Goal: Transaction & Acquisition: Book appointment/travel/reservation

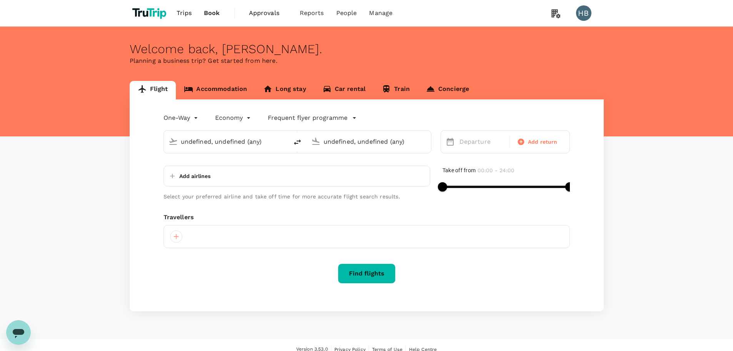
type input "Chhatrapati Shivaji Intl (BOM)"
type input "[GEOGRAPHIC_DATA] (GOX)"
click at [215, 89] on link "Accommodation" at bounding box center [215, 90] width 79 height 18
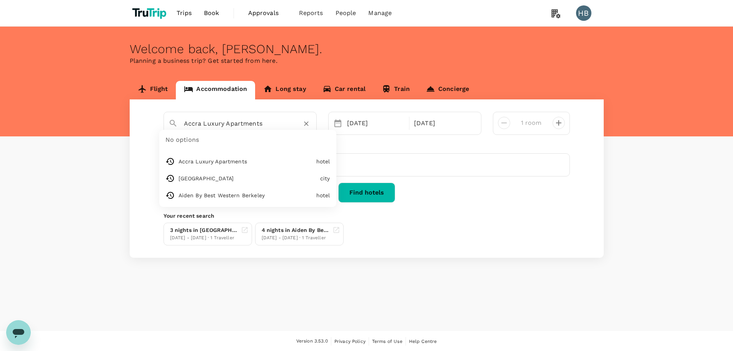
click at [216, 124] on input "Accra Luxury Apartments" at bounding box center [237, 123] width 106 height 12
click at [305, 126] on icon "Clear" at bounding box center [307, 124] width 8 height 8
paste input "100183796"
type input "100183796"
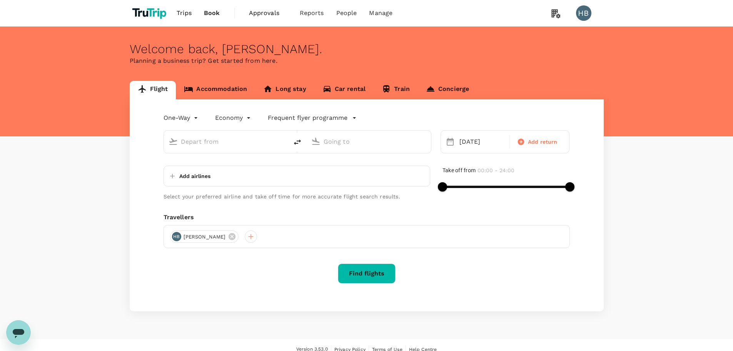
type input "Chhatrapati Shivaji Intl (BOM)"
type input "[GEOGRAPHIC_DATA] (GOX)"
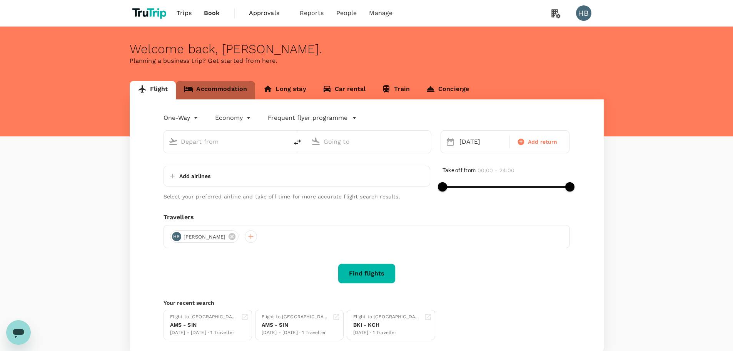
click at [225, 87] on link "Accommodation" at bounding box center [215, 90] width 79 height 18
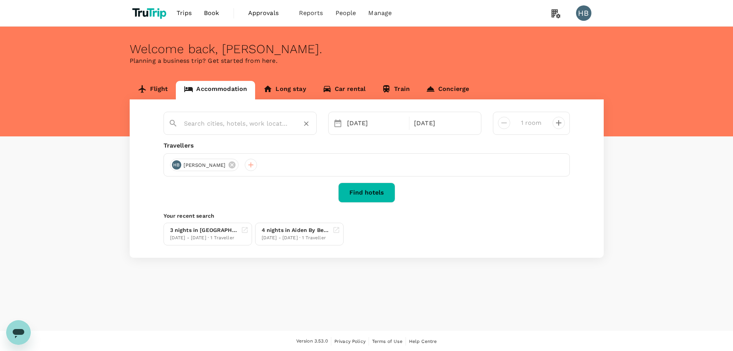
click at [215, 124] on input "text" at bounding box center [237, 123] width 106 height 12
type input "Accra Luxury Apartments"
click at [358, 191] on button "Find hotels" at bounding box center [366, 192] width 57 height 20
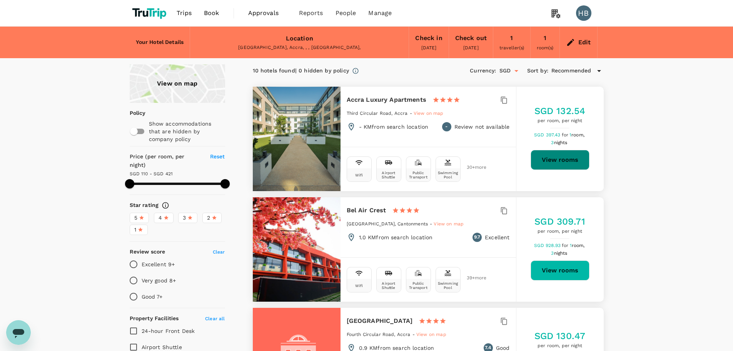
click at [567, 159] on button "View rooms" at bounding box center [560, 160] width 59 height 20
type input "420.35"
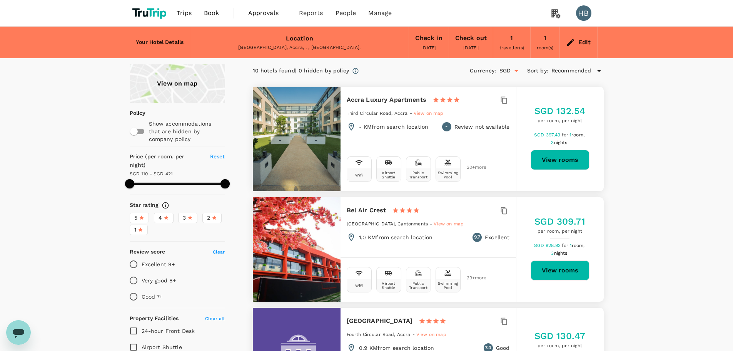
click at [579, 40] on div "Edit" at bounding box center [585, 42] width 13 height 11
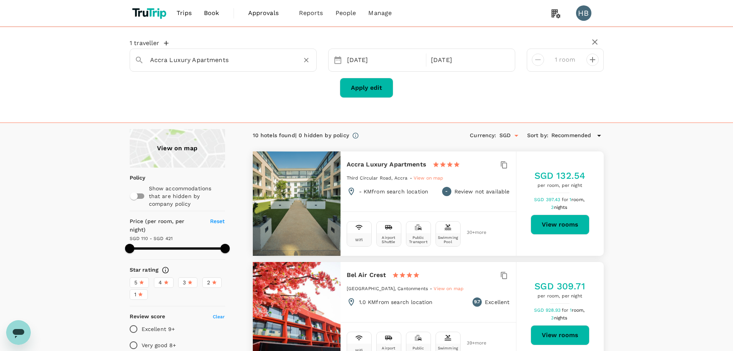
type input "Holiday Inn Express Singapore Katong"
click at [214, 15] on span "Book" at bounding box center [211, 12] width 15 height 9
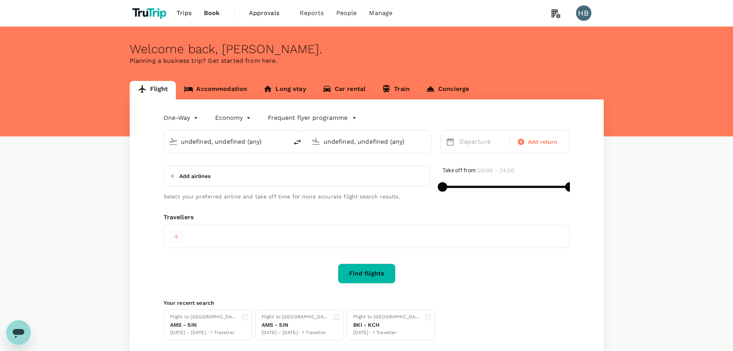
type input "Chhatrapati Shivaji Intl (BOM)"
type input "[GEOGRAPHIC_DATA] (GOX)"
type input "Chhatrapati Shivaji Intl (BOM)"
type input "[GEOGRAPHIC_DATA] (GOX)"
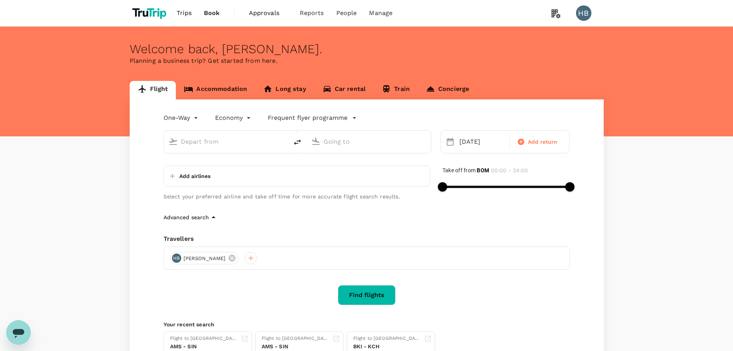
type input "Chhatrapati Shivaji Intl (BOM)"
type input "[GEOGRAPHIC_DATA] (GOX)"
click at [218, 85] on link "Accommodation" at bounding box center [215, 90] width 79 height 18
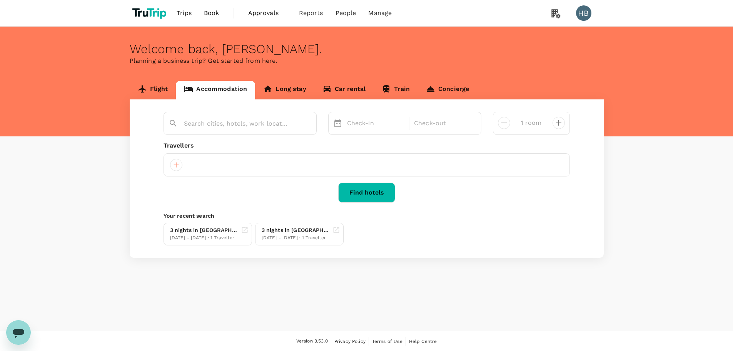
type input "Holiday Inn Express Singapore Katong"
click at [368, 187] on button "Find hotels" at bounding box center [366, 192] width 57 height 20
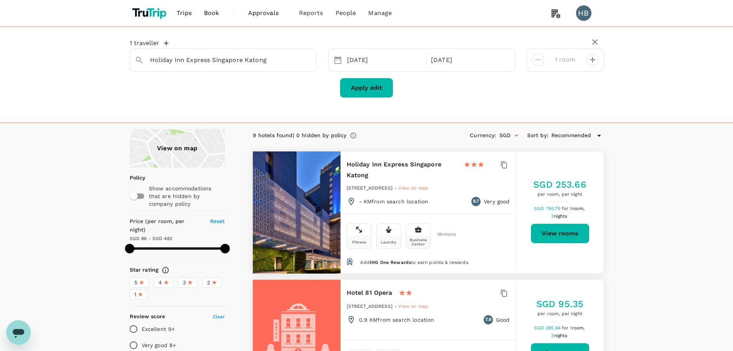
click at [350, 163] on h6 "Holiday Inn Express Singapore Katong" at bounding box center [402, 170] width 111 height 22
drag, startPoint x: 351, startPoint y: 163, endPoint x: 362, endPoint y: 165, distance: 11.4
click at [362, 174] on h6 "Holiday Inn Express Singapore Katong" at bounding box center [402, 170] width 111 height 22
copy h6 "Holiday Inn Express Singapore Katong"
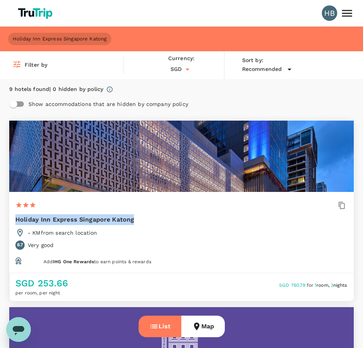
click at [67, 37] on span "Holiday Inn Express Singapore Katong" at bounding box center [59, 38] width 103 height 7
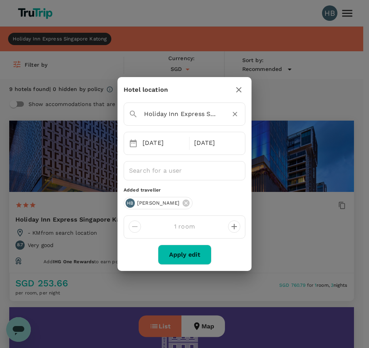
click at [177, 110] on input "Holiday Inn Express Singapore Katong" at bounding box center [174, 114] width 90 height 12
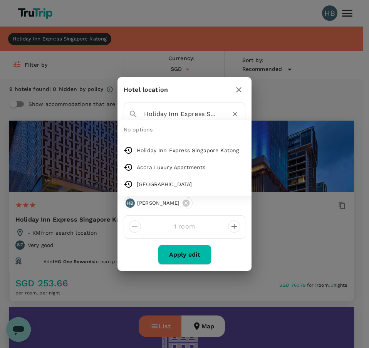
click at [177, 109] on input "Holiday Inn Express Singapore Katong" at bounding box center [174, 114] width 90 height 12
paste input "The Domain Hotel"
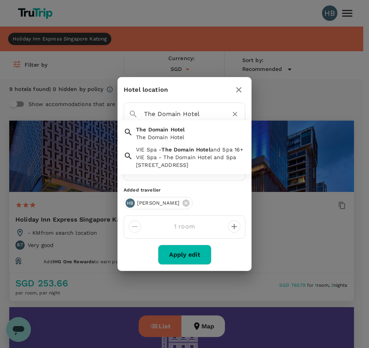
click at [162, 129] on span "Domain" at bounding box center [158, 129] width 20 height 6
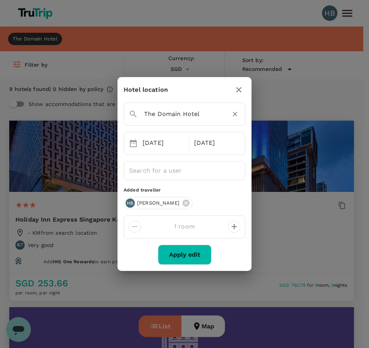
type input "The Domain Hotel"
click at [189, 257] on button "Apply edit" at bounding box center [185, 254] width 54 height 20
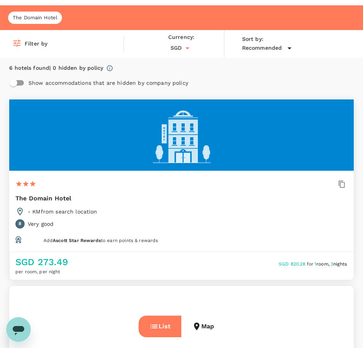
scroll to position [38, 0]
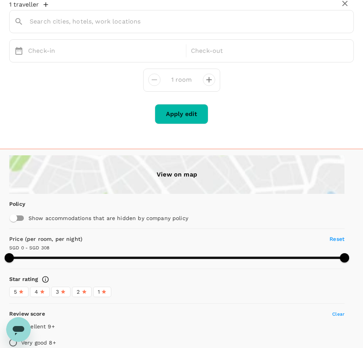
type input "The Domain Hotel"
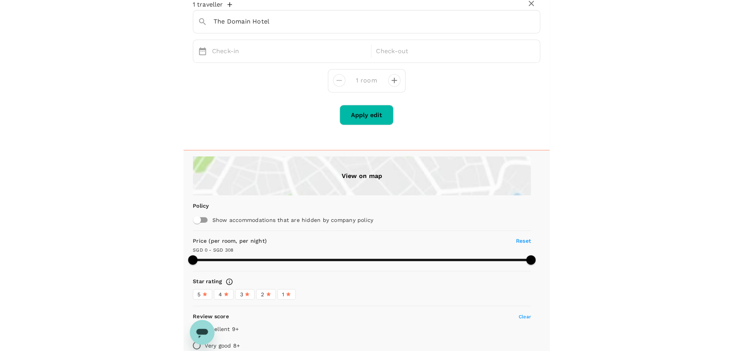
scroll to position [80, 0]
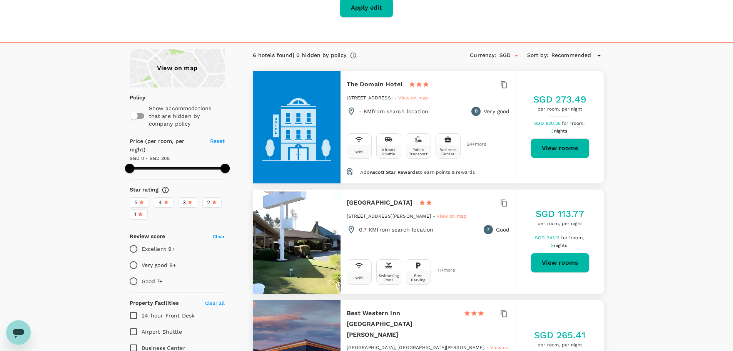
click at [568, 152] on button "View rooms" at bounding box center [560, 148] width 59 height 20
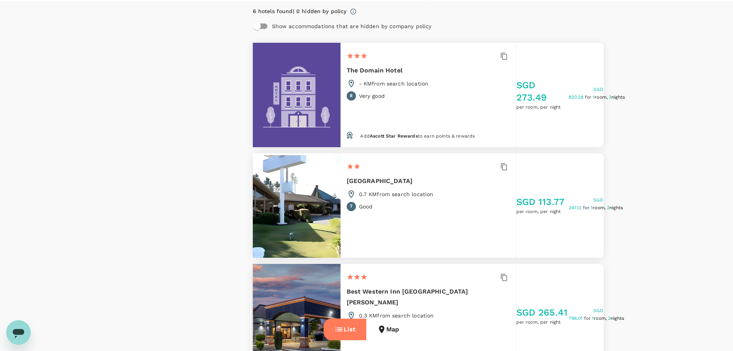
type input "SGD"
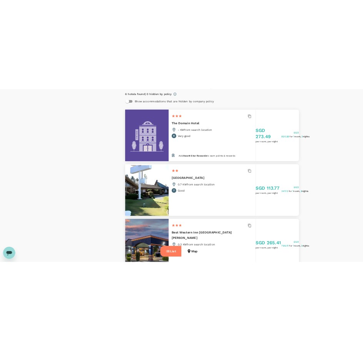
scroll to position [0, 0]
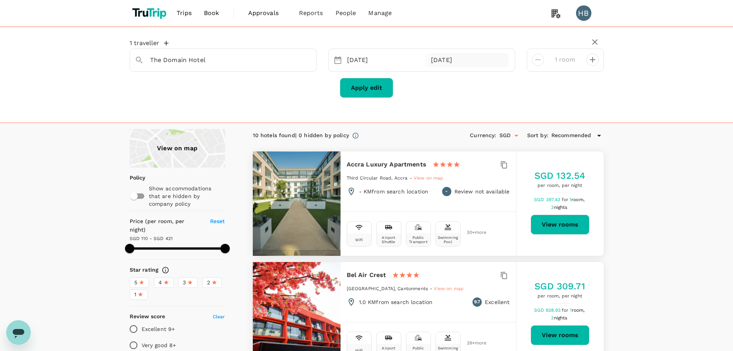
click at [453, 57] on div "10 Oct" at bounding box center [468, 60] width 81 height 15
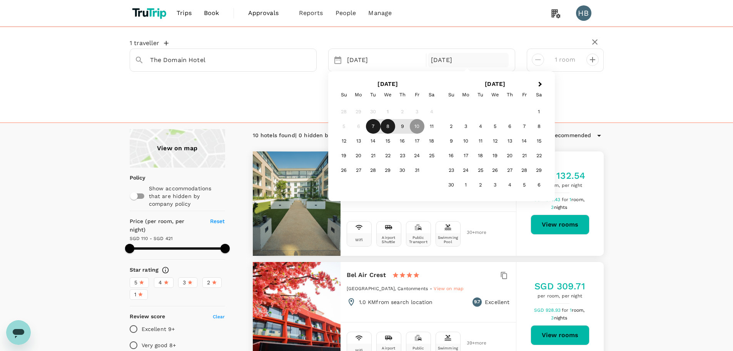
click at [388, 127] on div "8" at bounding box center [388, 126] width 15 height 15
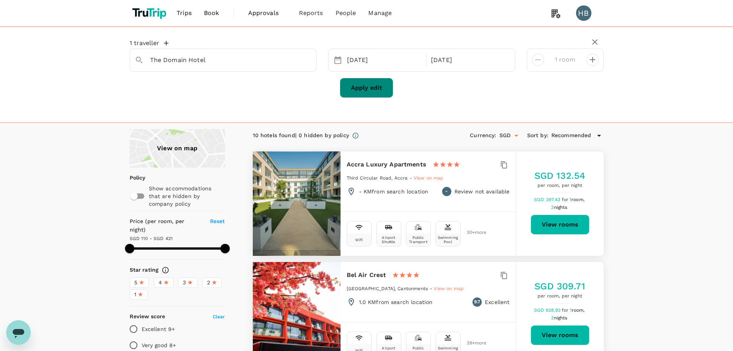
click at [362, 88] on button "Apply edit" at bounding box center [367, 88] width 54 height 20
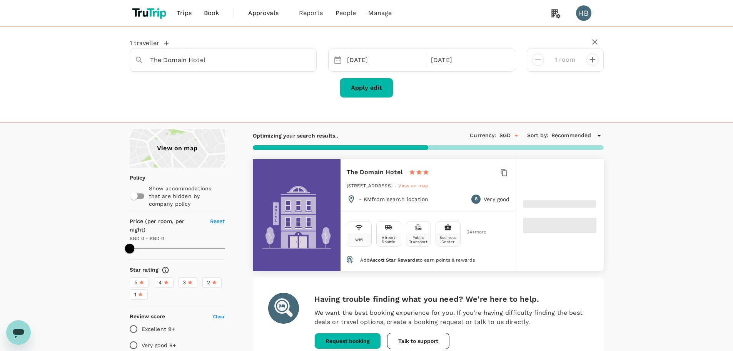
type input "324.08"
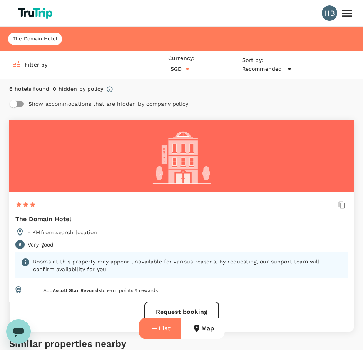
click at [37, 9] on img at bounding box center [35, 13] width 41 height 17
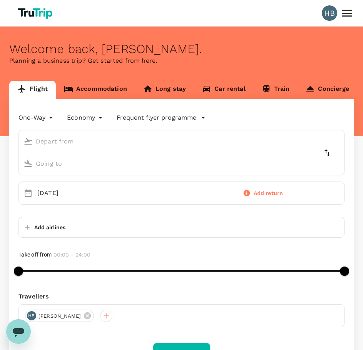
type input "Chhatrapati Shivaji Intl (BOM)"
type input "Manohar International Airport (GOX)"
click at [102, 90] on link "Accommodation" at bounding box center [95, 90] width 79 height 18
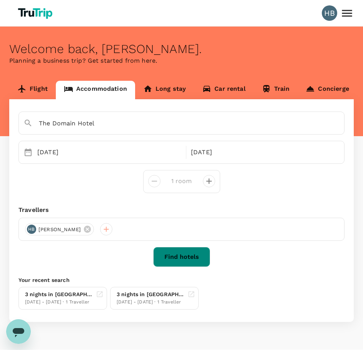
click at [178, 261] on button "Find hotels" at bounding box center [181, 257] width 57 height 20
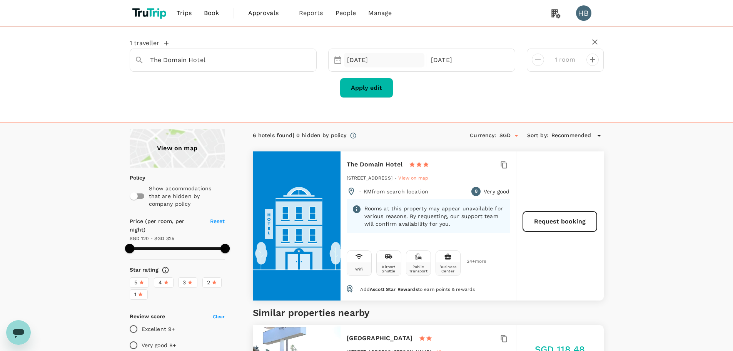
click at [368, 65] on div "[DATE]" at bounding box center [384, 60] width 81 height 15
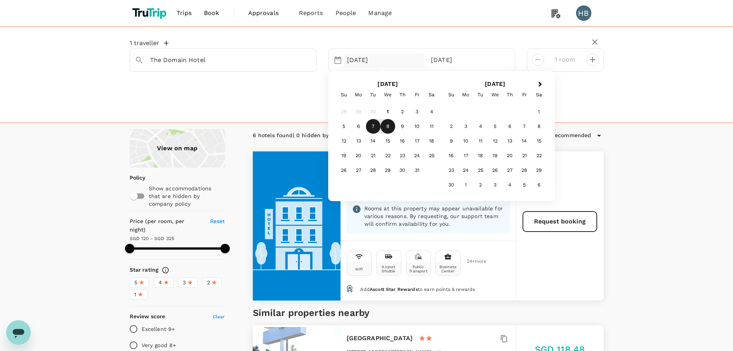
click at [372, 126] on div "7" at bounding box center [373, 126] width 15 height 15
click at [401, 130] on div "9" at bounding box center [402, 126] width 15 height 15
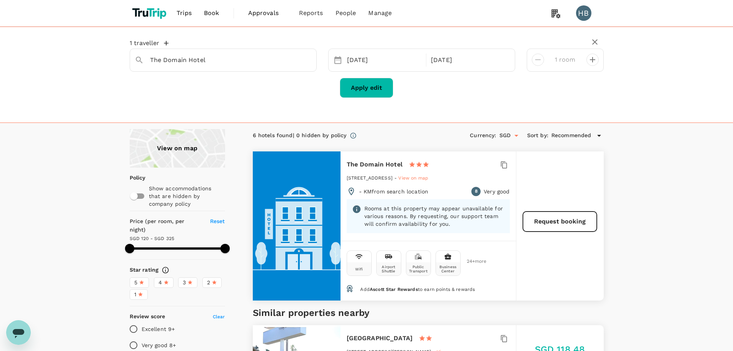
click at [367, 94] on button "Apply edit" at bounding box center [367, 88] width 54 height 20
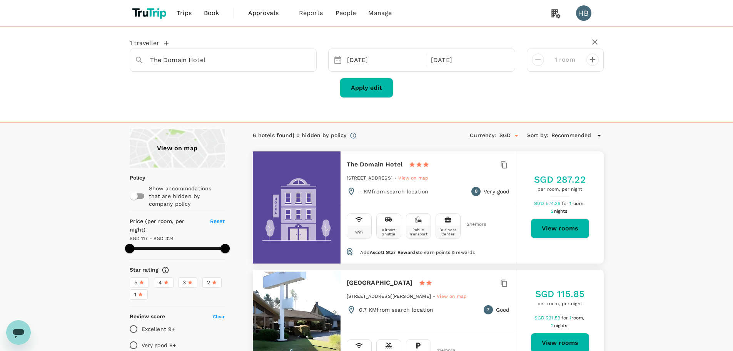
type input "323.6"
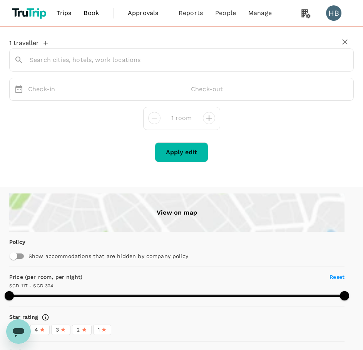
type input "The Domain Hotel"
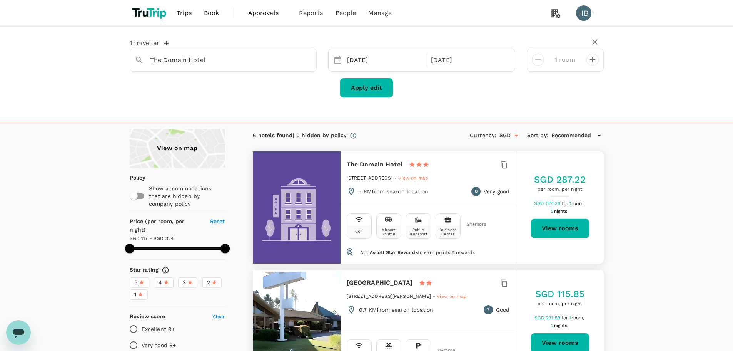
click at [572, 229] on button "View rooms" at bounding box center [560, 228] width 59 height 20
type input "323.6"
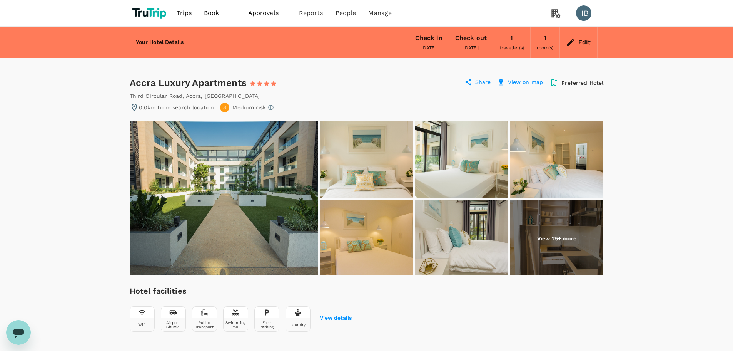
click at [481, 80] on p "Share" at bounding box center [483, 82] width 16 height 9
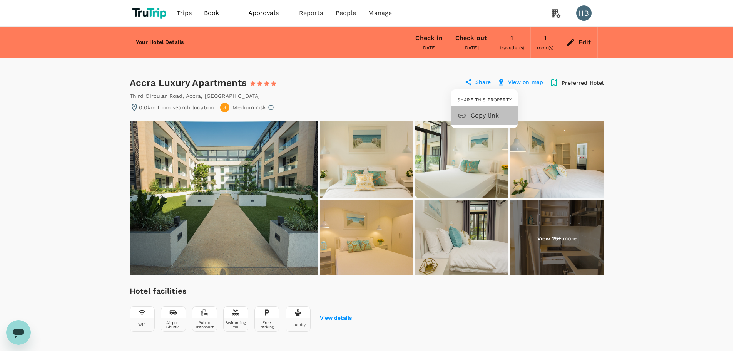
click at [479, 114] on span "Copy link" at bounding box center [491, 115] width 41 height 9
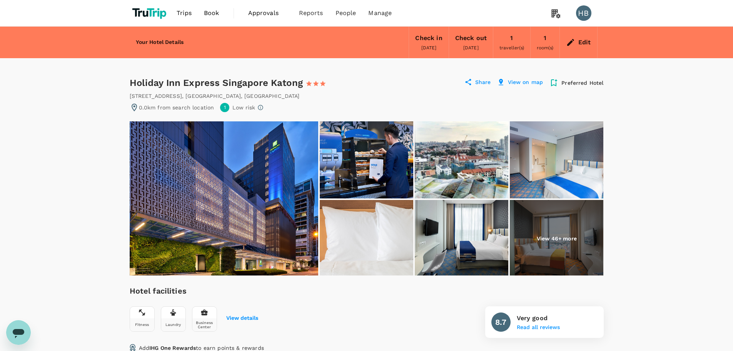
click at [154, 84] on div "Holiday Inn Express Singapore Katong 1 Star 2 Stars 3 Stars 4 Stars 5 Stars" at bounding box center [235, 83] width 211 height 12
drag, startPoint x: 154, startPoint y: 84, endPoint x: 283, endPoint y: 82, distance: 129.0
click at [283, 82] on div "Holiday Inn Express Singapore Katong 1 Star 2 Stars 3 Stars 4 Stars 5 Stars" at bounding box center [235, 83] width 211 height 12
copy div "Holiday Inn Express Singapore Katong"
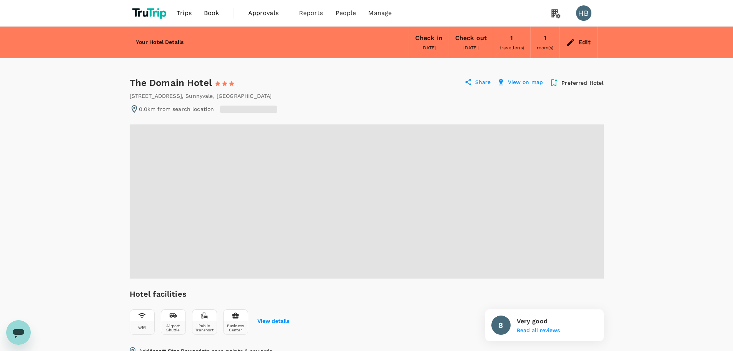
click at [136, 83] on div "The Domain Hotel 1 Star 2 Stars 3 Stars 4 Stars 5 Stars" at bounding box center [190, 83] width 120 height 12
drag, startPoint x: 136, startPoint y: 83, endPoint x: 196, endPoint y: 82, distance: 59.7
click at [196, 82] on div "The Domain Hotel 1 Star 2 Stars 3 Stars 4 Stars 5 Stars" at bounding box center [190, 83] width 120 height 12
copy div "The Domain Hotel"
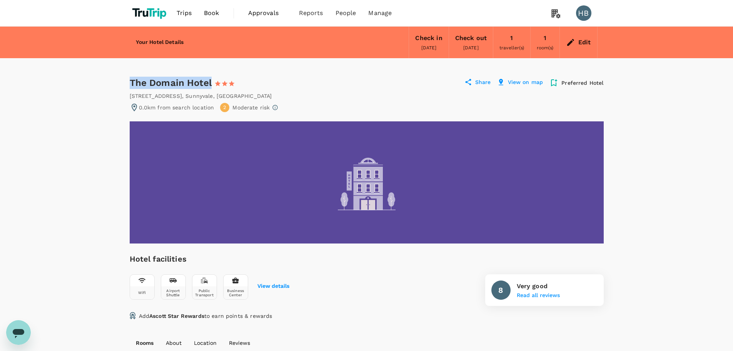
click at [205, 14] on span "Book" at bounding box center [211, 12] width 15 height 9
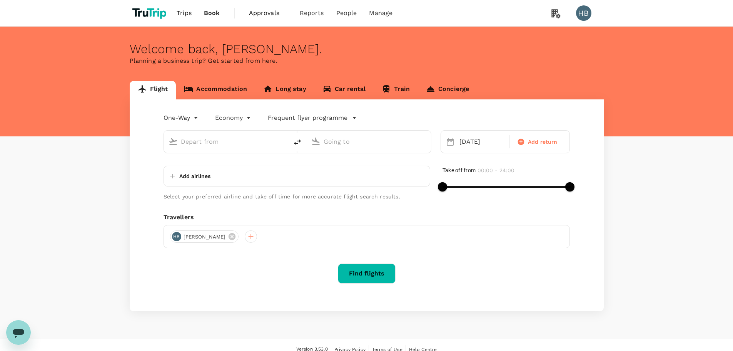
type input "Chhatrapati Shivaji Intl (BOM)"
type input "Manohar International Airport (GOX)"
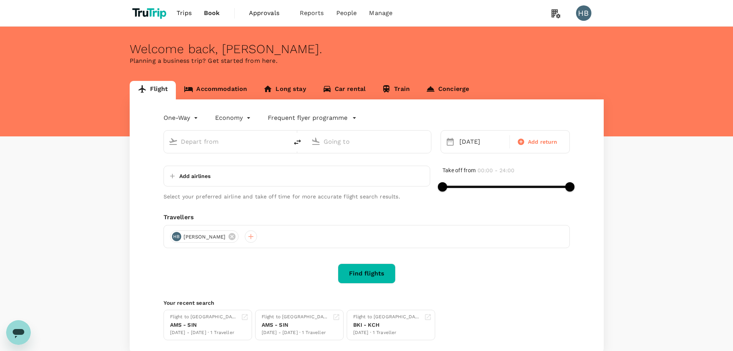
type input "Chhatrapati Shivaji Intl (BOM)"
type input "Manohar International Airport (GOX)"
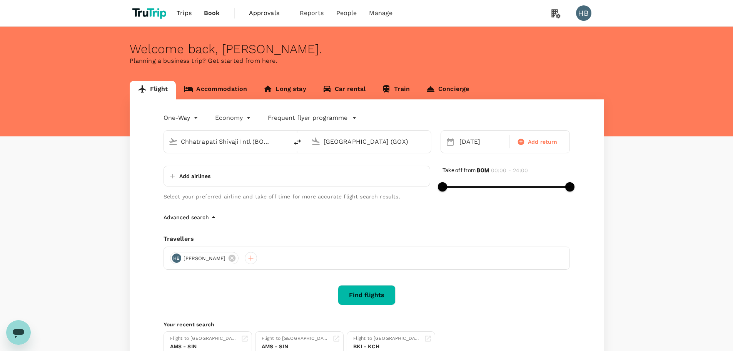
click at [211, 90] on link "Accommodation" at bounding box center [215, 90] width 79 height 18
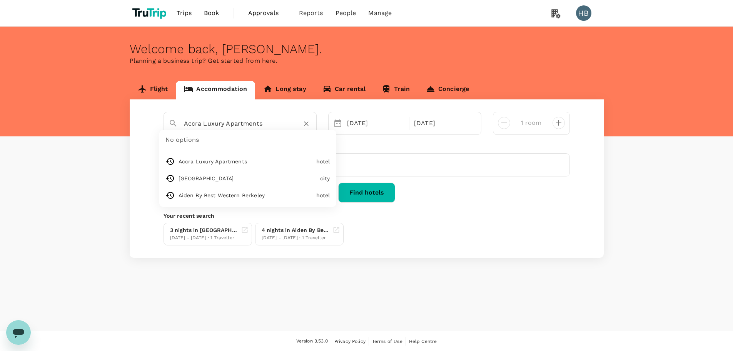
click at [212, 124] on input "Accra Luxury Apartments" at bounding box center [237, 123] width 106 height 12
paste input "Holiday Inn Express Singapore Katong"
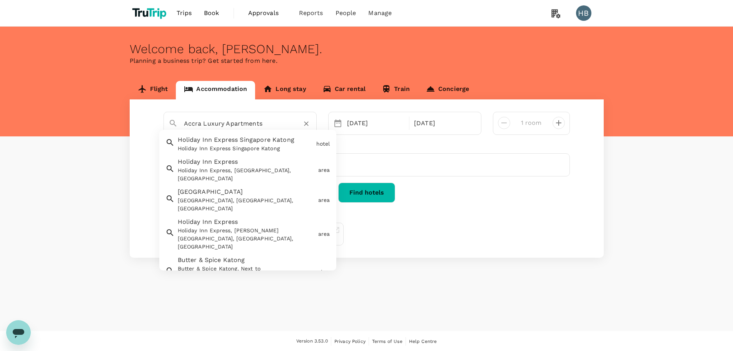
drag, startPoint x: 277, startPoint y: 124, endPoint x: 114, endPoint y: 132, distance: 163.8
click at [114, 132] on div "Flight Accommodation Long stay Car rental Train Concierge Accra Luxury Apartmen…" at bounding box center [366, 169] width 733 height 177
paste input "Holiday Inn Express Singapore Katong"
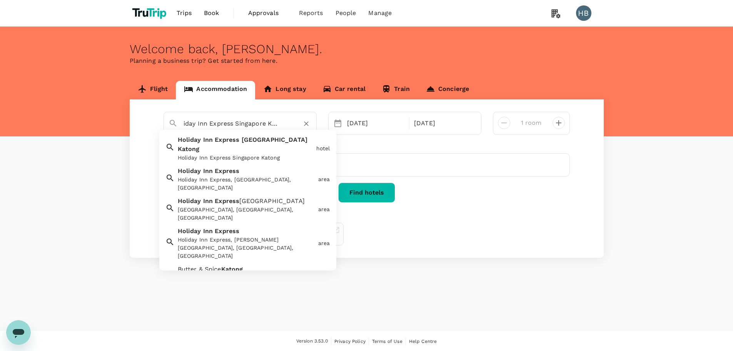
click at [233, 141] on span "Express" at bounding box center [227, 139] width 25 height 7
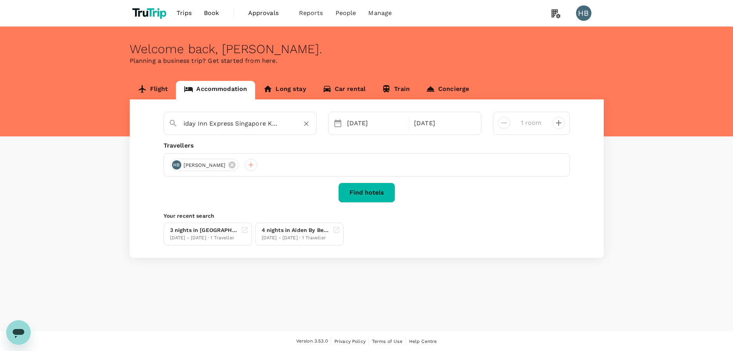
type input "Holiday Inn Express Singapore Katong"
click at [368, 128] on div "02 Nov" at bounding box center [376, 122] width 64 height 15
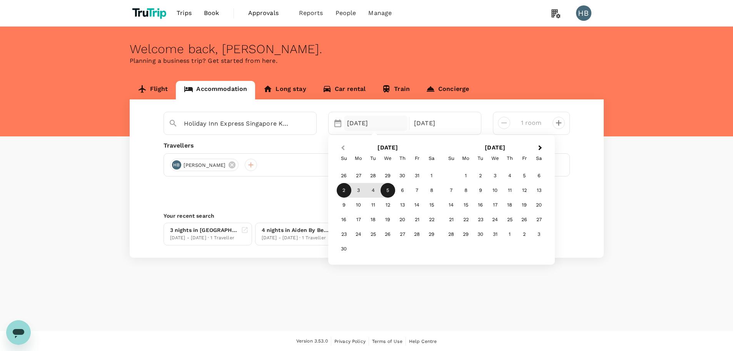
click at [343, 147] on span "Previous Month" at bounding box center [343, 148] width 0 height 9
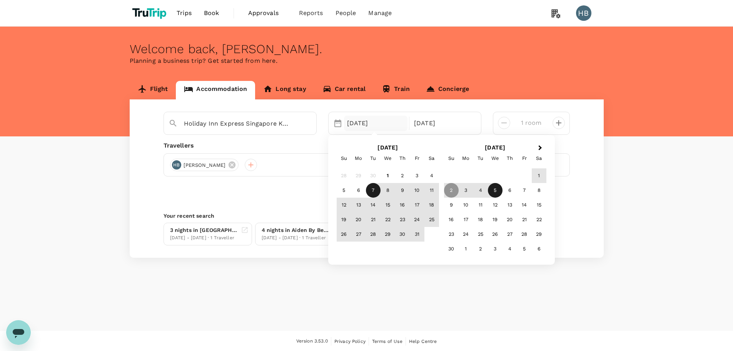
click at [373, 191] on div "7" at bounding box center [373, 190] width 15 height 15
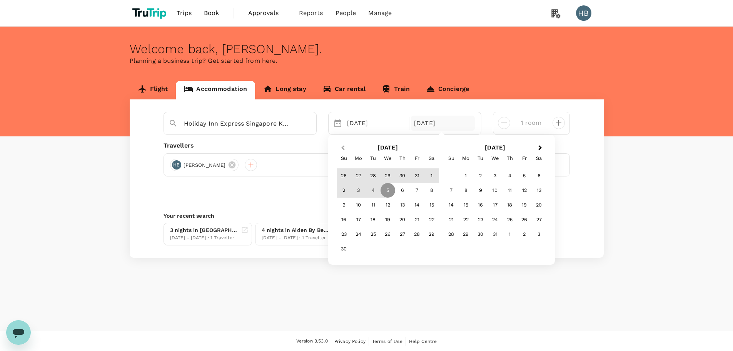
click at [343, 147] on span "Previous Month" at bounding box center [343, 148] width 0 height 9
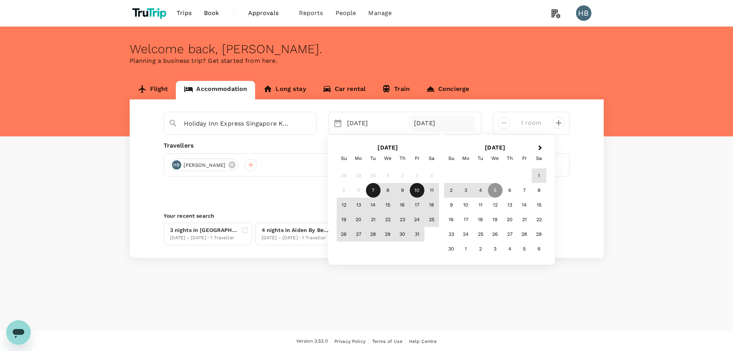
click at [419, 189] on div "10" at bounding box center [417, 190] width 15 height 15
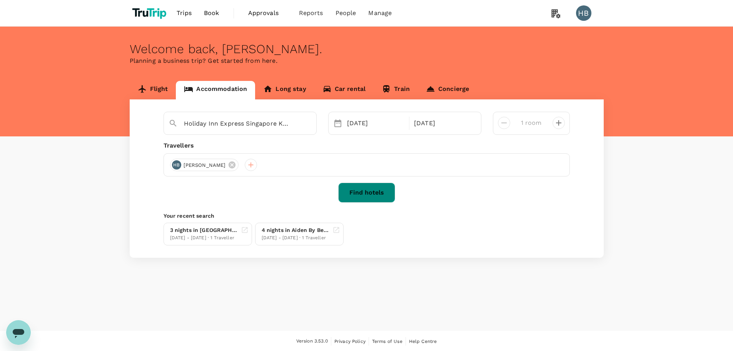
click at [383, 194] on button "Find hotels" at bounding box center [366, 192] width 57 height 20
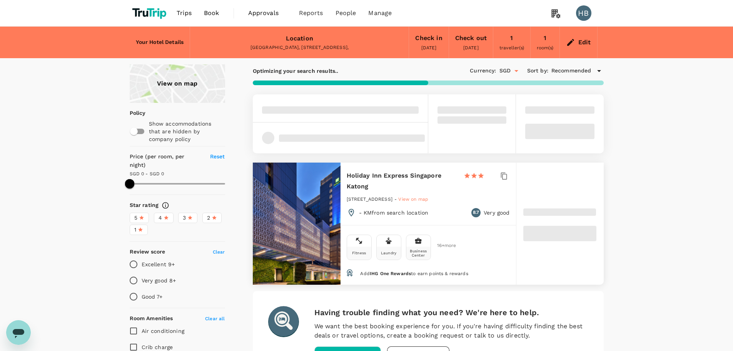
type input "482.09"
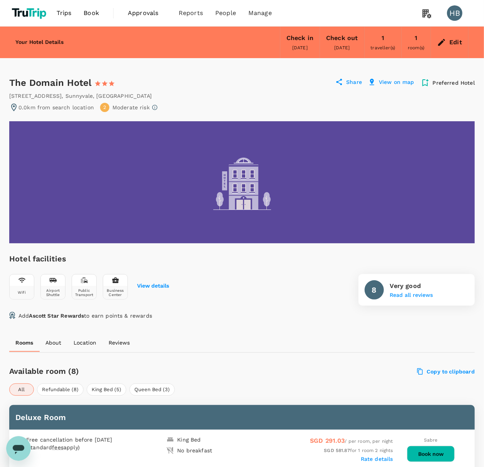
click at [85, 15] on span "Book" at bounding box center [91, 12] width 15 height 9
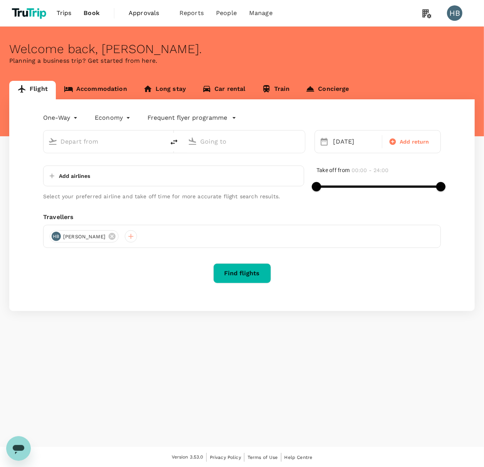
type input "Chhatrapati Shivaji Intl (BOM)"
type input "[GEOGRAPHIC_DATA] (GOX)"
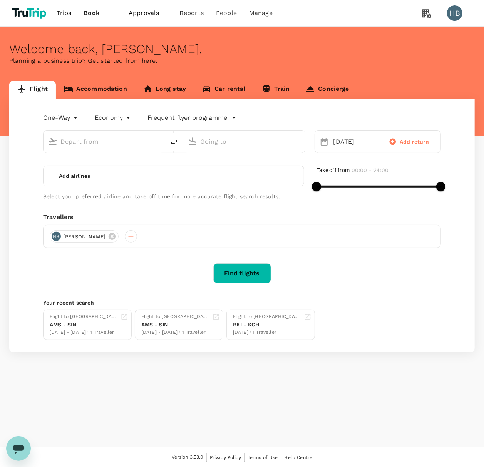
type input "Chhatrapati Shivaji Intl (BOM)"
type input "[GEOGRAPHIC_DATA] (GOX)"
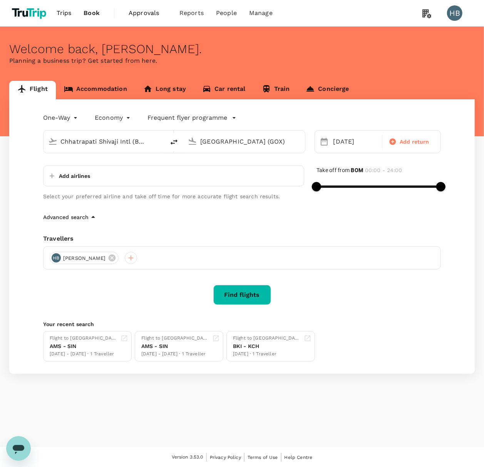
click at [124, 142] on input "Chhatrapati Shivaji Intl (BOM)" at bounding box center [104, 142] width 88 height 12
click at [132, 174] on p "Toulouse Blagnac Intl" at bounding box center [116, 172] width 136 height 8
type input "Toulouse Blagnac Intl (TLS)"
click at [240, 143] on input "[GEOGRAPHIC_DATA] (GOX)" at bounding box center [244, 142] width 88 height 12
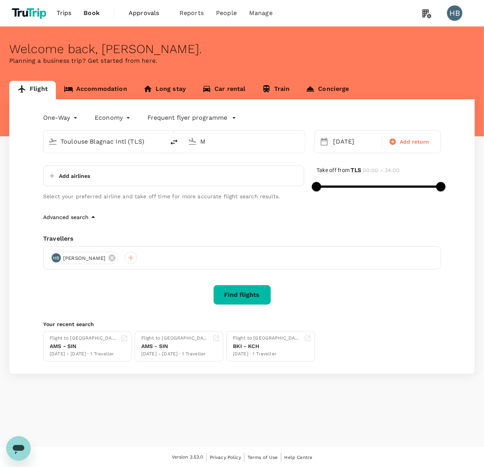
scroll to position [0, 0]
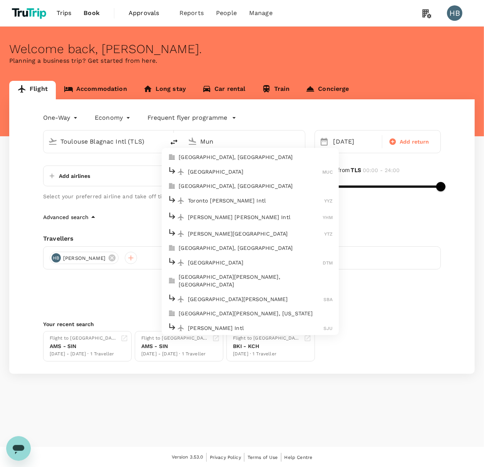
click at [214, 171] on p "[GEOGRAPHIC_DATA]" at bounding box center [255, 172] width 134 height 8
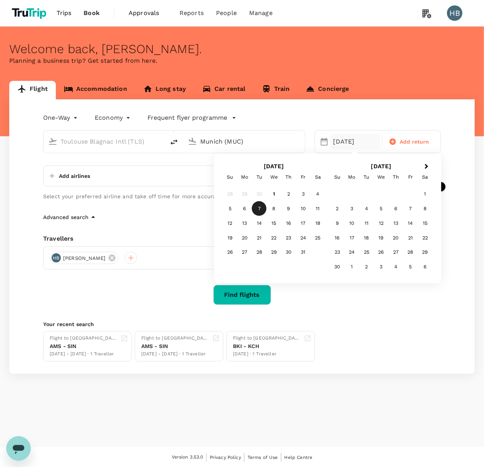
type input "Munich (MUC)"
click at [259, 210] on div "7" at bounding box center [259, 208] width 15 height 15
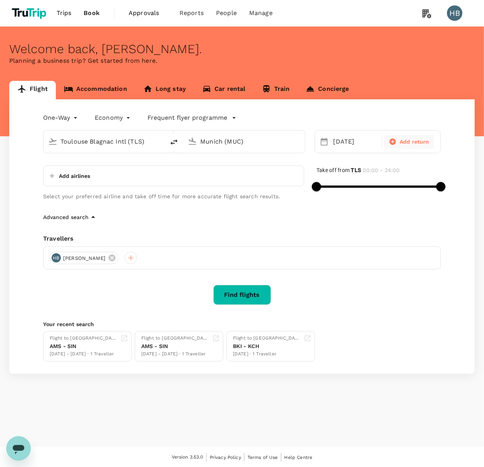
click at [393, 140] on icon at bounding box center [393, 142] width 7 height 7
type input "roundtrip"
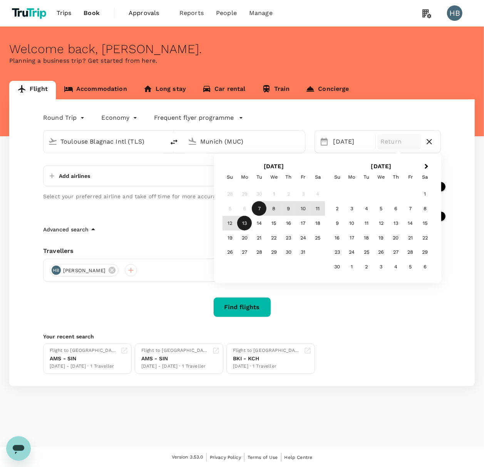
click at [244, 226] on div "13" at bounding box center [244, 223] width 15 height 15
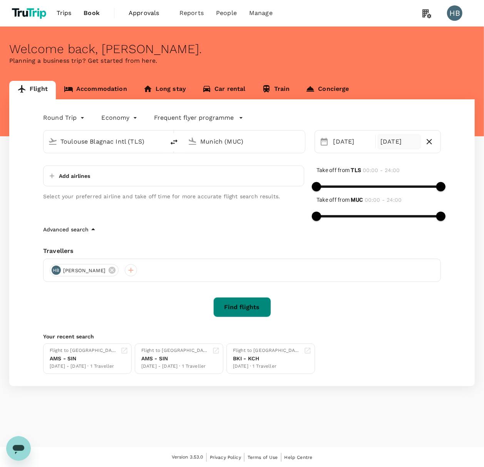
click at [229, 305] on button "Find flights" at bounding box center [242, 307] width 58 height 20
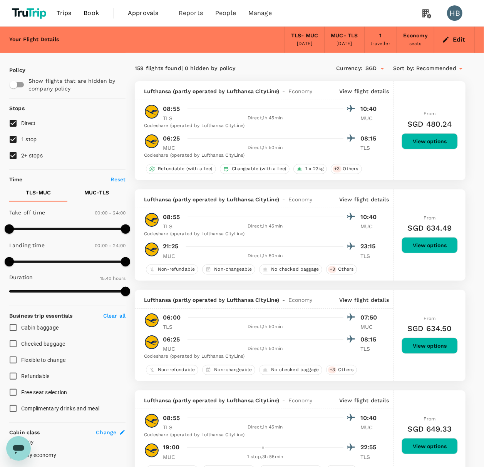
click at [93, 12] on span "Book" at bounding box center [91, 12] width 15 height 9
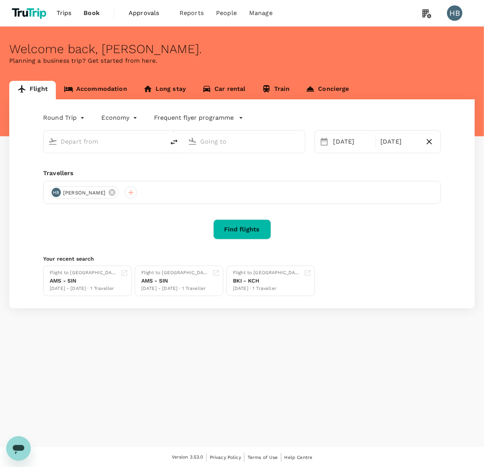
type input "Toulouse Blagnac Intl (TLS)"
type input "Munich (MUC)"
type input "Toulouse Blagnac Intl (TLS)"
type input "Munich (MUC)"
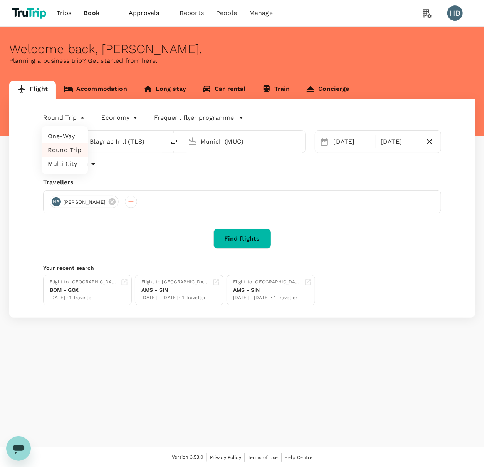
click at [78, 117] on body "Trips Book Approvals 0 Reports People Manage HB Welcome back , Hugh . Planning …" at bounding box center [246, 234] width 492 height 468
click at [79, 134] on li "One-Way" at bounding box center [65, 136] width 46 height 14
type input "oneway"
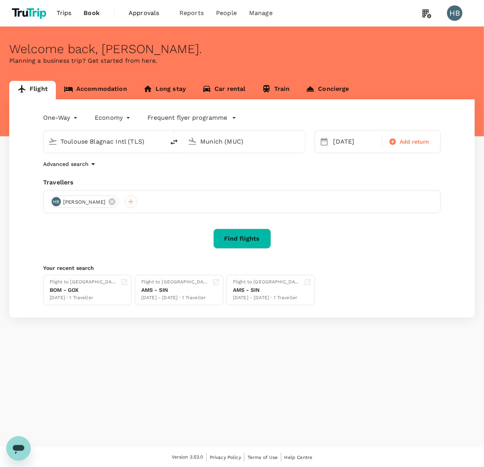
click at [122, 142] on input "Toulouse Blagnac Intl (TLS)" at bounding box center [104, 142] width 88 height 12
click at [144, 176] on div "Munich MUC" at bounding box center [110, 172] width 165 height 12
type input "Munich (MUC)"
click at [249, 142] on input "Munich (MUC)" at bounding box center [244, 142] width 88 height 12
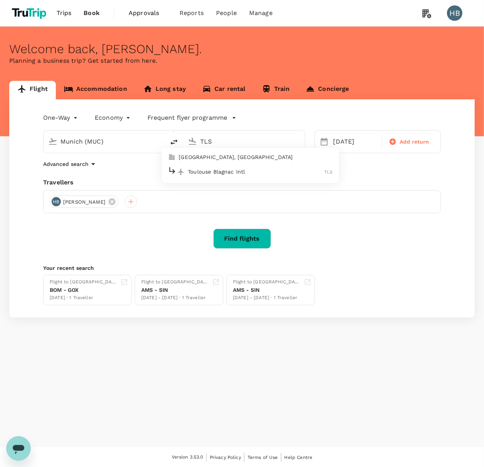
click at [251, 169] on p "Toulouse Blagnac Intl" at bounding box center [256, 172] width 136 height 8
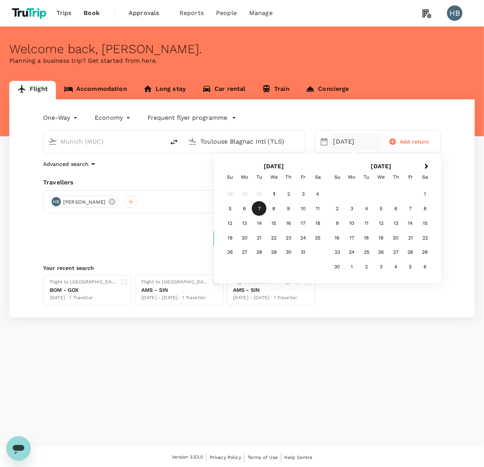
type input "Toulouse Blagnac Intl (TLS)"
click at [261, 209] on div "7" at bounding box center [259, 208] width 15 height 15
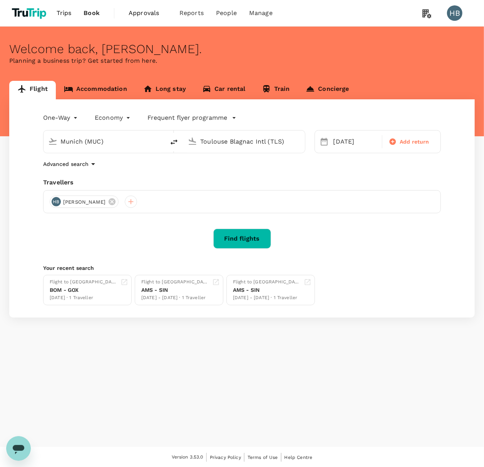
click at [236, 236] on button "Find flights" at bounding box center [242, 239] width 58 height 20
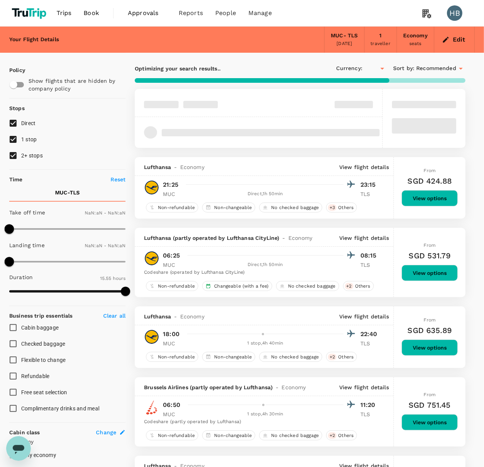
type input "SGD"
type input "1440"
type input "1005"
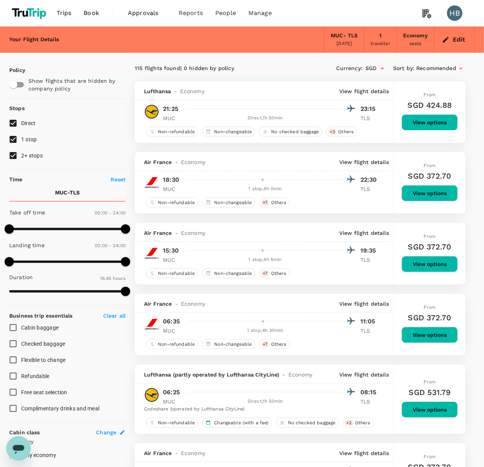
click at [85, 13] on span "Book" at bounding box center [91, 12] width 15 height 9
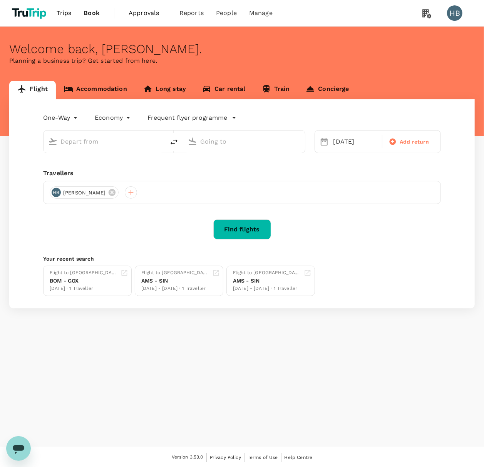
type input "Munich (MUC)"
type input "Toulouse Blagnac Intl (TLS)"
type input "Munich (MUC)"
type input "Toulouse Blagnac Intl (TLS)"
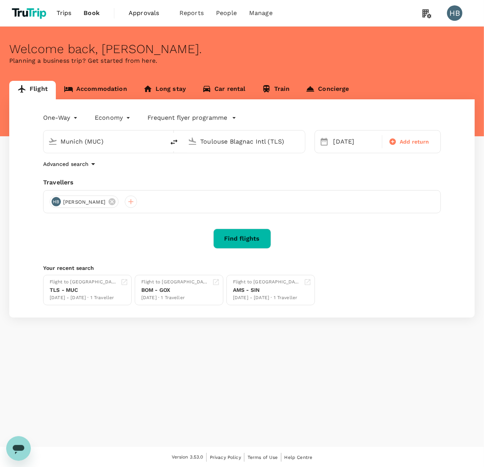
click at [81, 141] on input "Munich (MUC)" at bounding box center [104, 142] width 88 height 12
click at [62, 141] on input "han" at bounding box center [104, 142] width 88 height 12
type input "c"
type input "h"
click at [94, 156] on p "[GEOGRAPHIC_DATA], [GEOGRAPHIC_DATA]" at bounding box center [116, 158] width 154 height 8
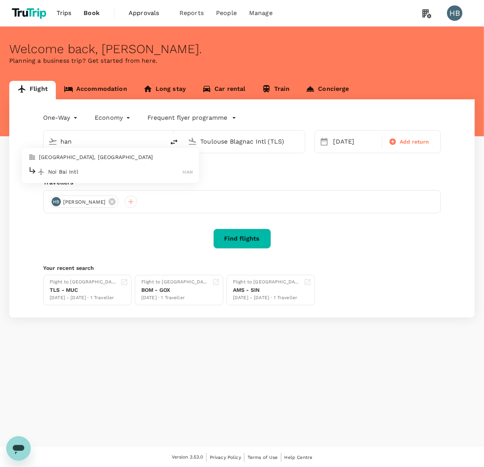
type input "[GEOGRAPHIC_DATA], [GEOGRAPHIC_DATA] (any)"
click at [211, 144] on input "Toulouse Blagnac Intl (TLS)" at bounding box center [244, 142] width 88 height 12
click at [247, 139] on input "Toulouse Blagnac Intl (TLS)" at bounding box center [244, 142] width 88 height 12
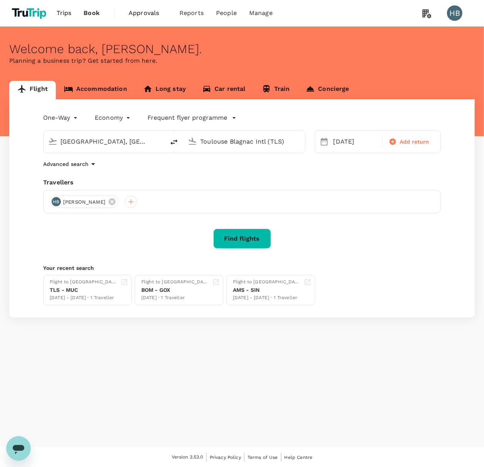
click at [247, 139] on input "Toulouse Blagnac Intl (TLS)" at bounding box center [244, 142] width 88 height 12
click at [231, 170] on p "Shanghai Pudong Intl" at bounding box center [255, 172] width 135 height 8
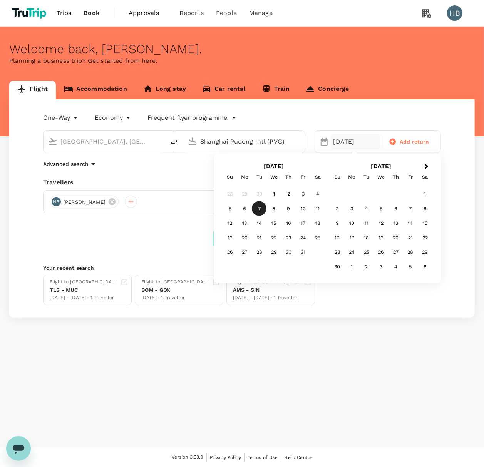
type input "Shanghai Pudong Intl (PVG)"
click at [259, 209] on div "7" at bounding box center [259, 208] width 15 height 15
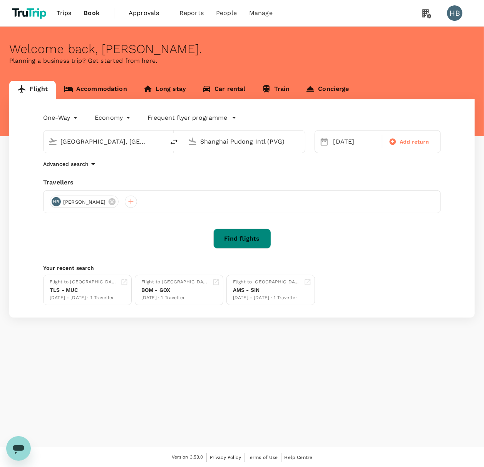
click at [241, 241] on button "Find flights" at bounding box center [242, 239] width 58 height 20
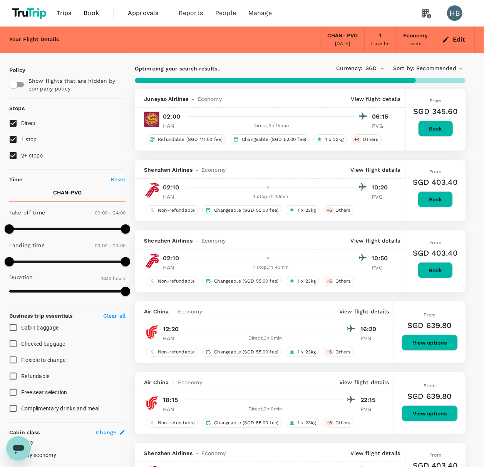
type input "1215"
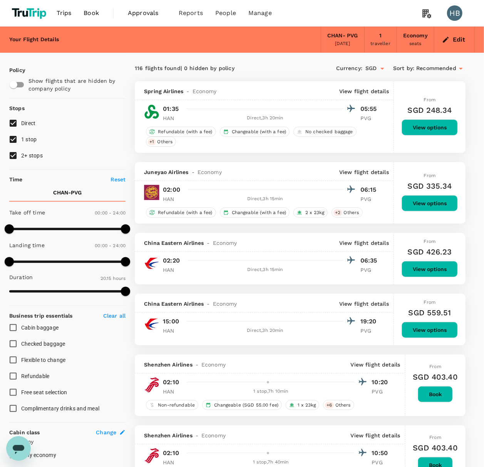
click at [84, 15] on span "Book" at bounding box center [91, 12] width 15 height 9
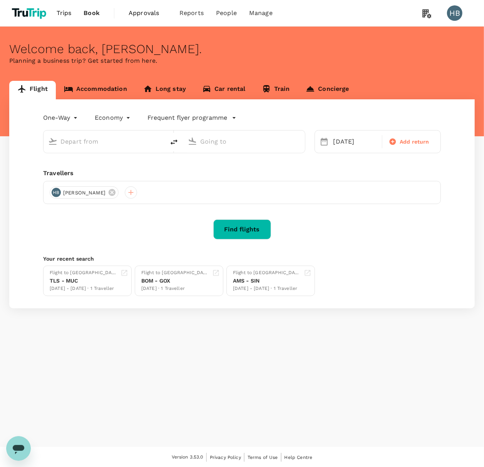
type input "[GEOGRAPHIC_DATA], [GEOGRAPHIC_DATA] (any)"
type input "Shanghai Pudong Intl (PVG)"
type input "[GEOGRAPHIC_DATA], [GEOGRAPHIC_DATA] (any)"
type input "Shanghai Pudong Intl (PVG)"
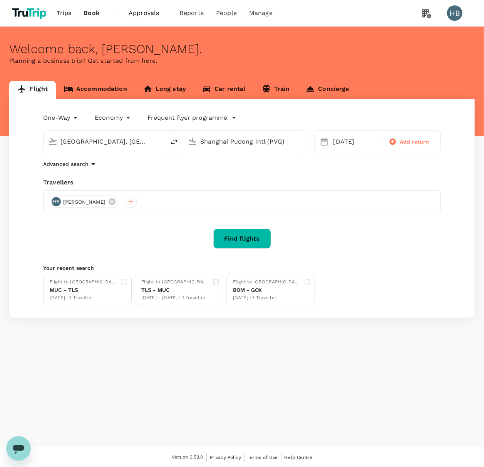
click at [89, 138] on input "[GEOGRAPHIC_DATA], [GEOGRAPHIC_DATA] (any)" at bounding box center [104, 142] width 88 height 12
click at [92, 172] on p "Shanghai Pudong Intl" at bounding box center [115, 172] width 135 height 8
type input "Shanghai Pudong Intl (PVG)"
click at [214, 142] on input "Shanghai Pudong Intl (PVG)" at bounding box center [244, 142] width 88 height 12
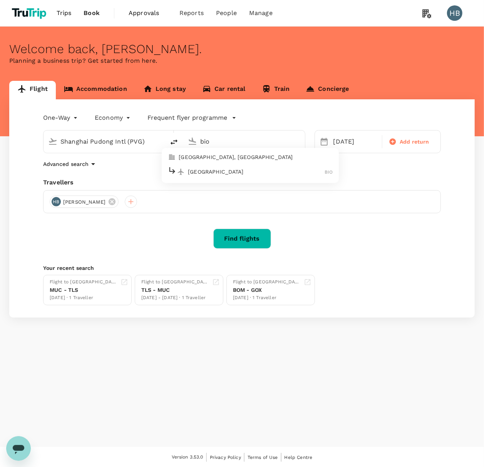
click at [222, 176] on div "Bilbao BIO" at bounding box center [250, 172] width 165 height 12
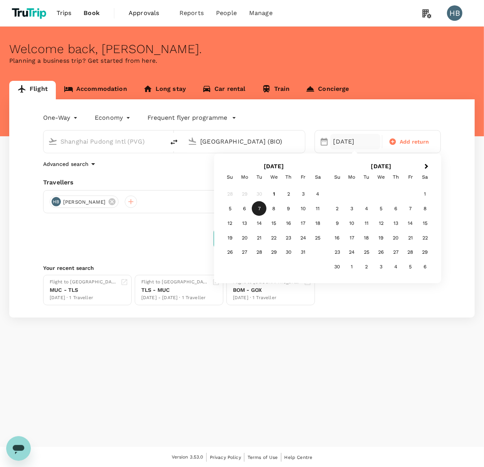
type input "[GEOGRAPHIC_DATA] (BIO)"
click at [159, 253] on div "One-Way oneway Economy economy Frequent flyer programme Shanghai Pudong Intl (P…" at bounding box center [241, 208] width 465 height 218
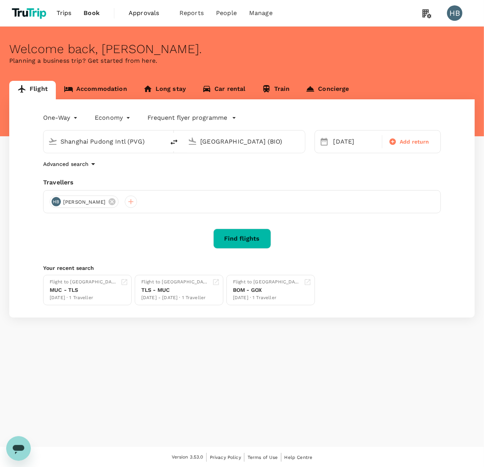
click at [248, 239] on button "Find flights" at bounding box center [242, 239] width 58 height 20
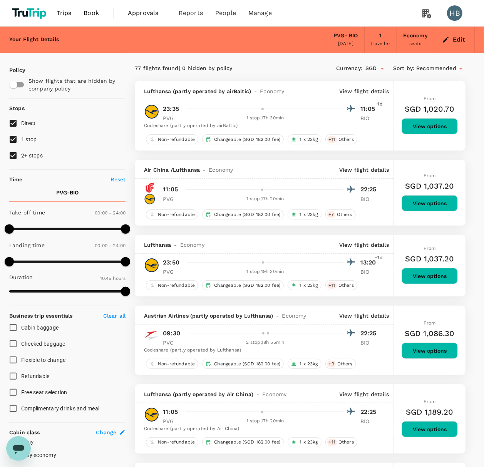
click at [377, 69] on div at bounding box center [382, 68] width 10 height 11
click at [382, 82] on li "CNY ¥ - Chinese Yuan" at bounding box center [413, 86] width 96 height 14
type input "CNY"
click at [95, 13] on span "Book" at bounding box center [91, 12] width 15 height 9
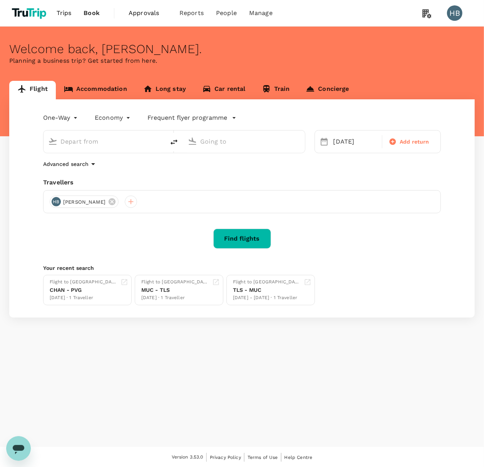
type input "Shanghai Pudong Intl (PVG)"
type input "[GEOGRAPHIC_DATA] (BIO)"
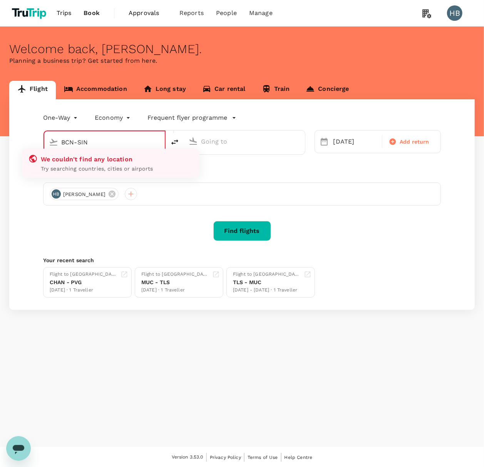
type input "Shanghai Pudong Intl (PVG)"
type input "[GEOGRAPHIC_DATA] (BIO)"
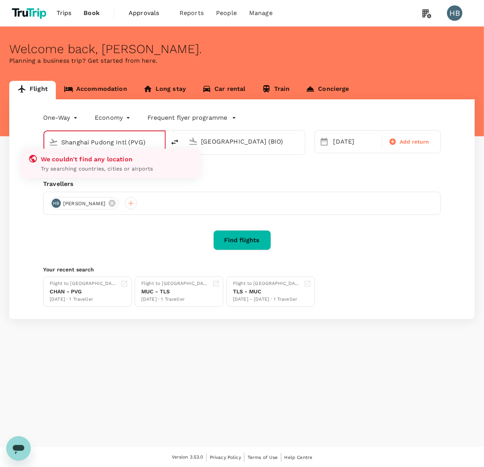
click at [104, 141] on input "Shanghai Pudong Intl (PVG)" at bounding box center [104, 142] width 87 height 12
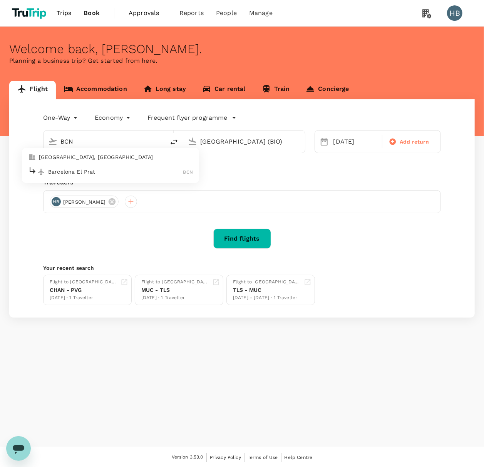
click at [126, 169] on p "Barcelona El Prat" at bounding box center [115, 172] width 135 height 8
type input "Barcelona El Prat (BCN)"
click at [239, 142] on input "[GEOGRAPHIC_DATA] (BIO)" at bounding box center [244, 142] width 88 height 12
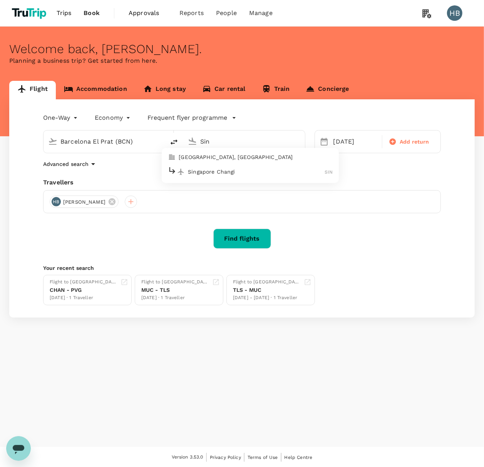
click at [301, 174] on p "Singapore Changi" at bounding box center [256, 172] width 137 height 8
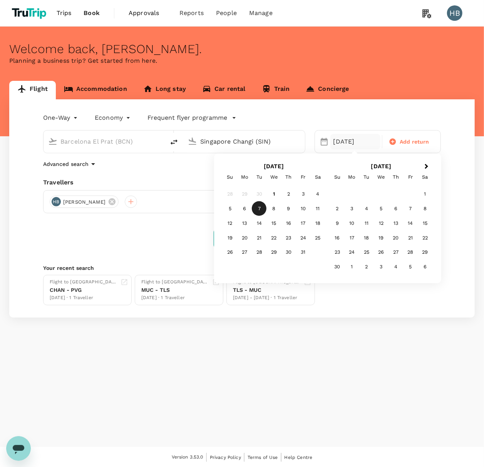
type input "Singapore Changi (SIN)"
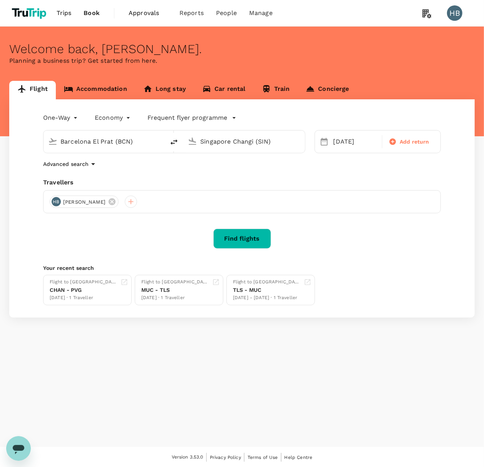
click at [128, 246] on div "Find flights" at bounding box center [242, 239] width 398 height 20
click at [238, 242] on button "Find flights" at bounding box center [242, 239] width 58 height 20
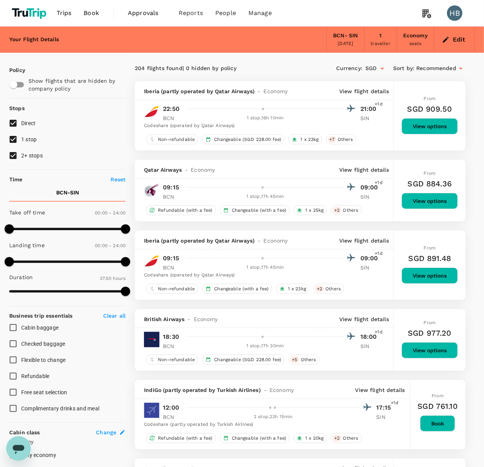
click at [88, 13] on span "Book" at bounding box center [91, 12] width 15 height 9
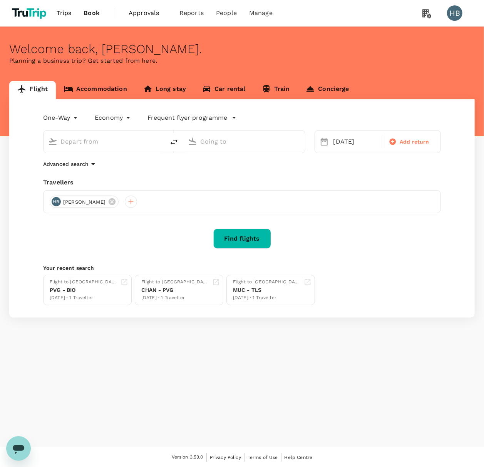
type input "Barcelona El Prat (BCN)"
type input "Singapore Changi (SIN)"
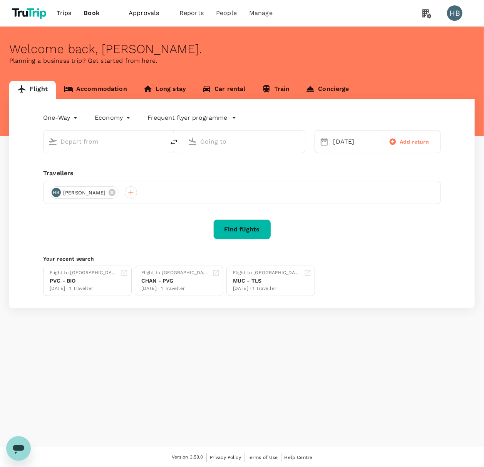
type input "Barcelona El Prat (BCN)"
type input "Singapore Changi (SIN)"
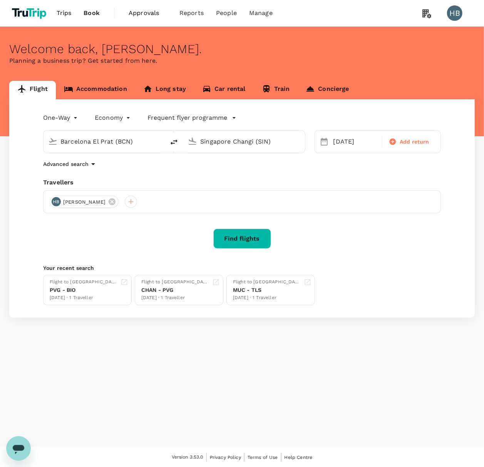
click at [113, 142] on input "Barcelona El Prat (BCN)" at bounding box center [104, 142] width 88 height 12
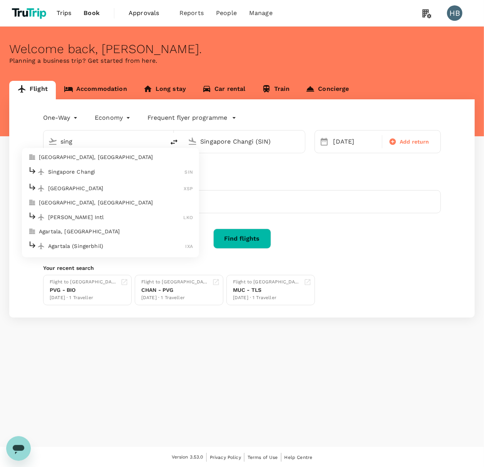
click at [121, 169] on p "Singapore Changi" at bounding box center [116, 172] width 137 height 8
type input "Singapore Changi (SIN)"
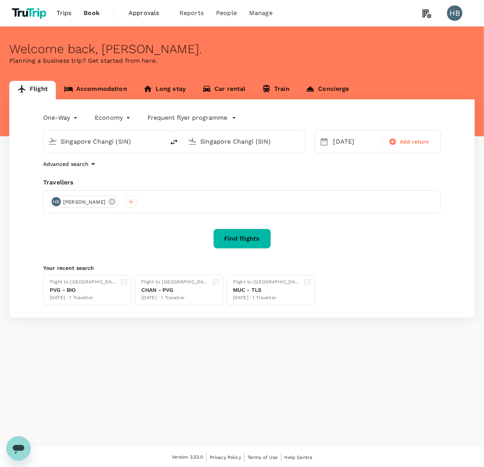
click at [244, 140] on input "Singapore Changi (SIN)" at bounding box center [244, 142] width 88 height 12
click at [265, 177] on div "Noi Bai Intl HAN" at bounding box center [250, 172] width 165 height 12
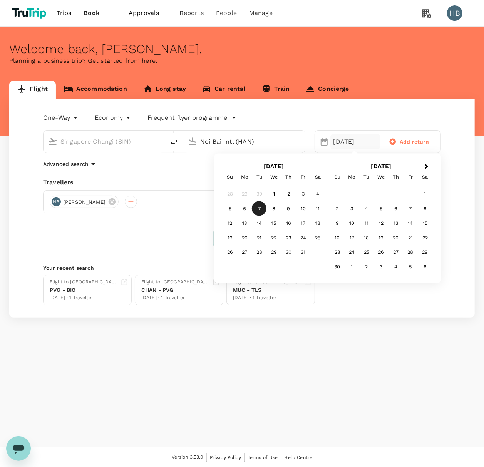
type input "Noi Bai Intl (HAN)"
click at [142, 252] on div "One-Way oneway Economy economy Frequent flyer programme [GEOGRAPHIC_DATA] Chang…" at bounding box center [241, 208] width 465 height 218
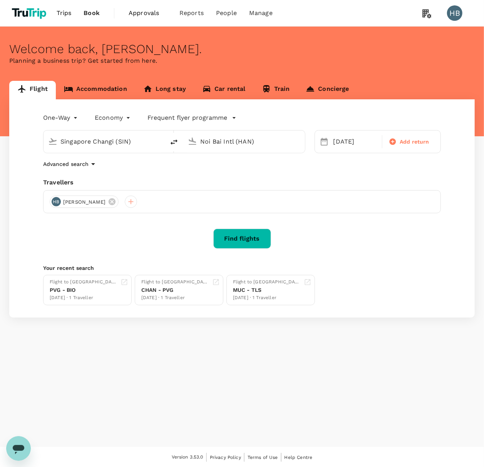
click at [243, 244] on button "Find flights" at bounding box center [242, 239] width 58 height 20
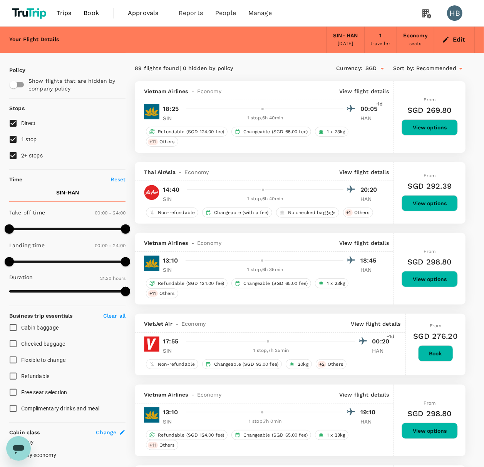
click at [12, 141] on input "1 stop" at bounding box center [13, 139] width 16 height 16
checkbox input "false"
click at [15, 154] on input "2+ stops" at bounding box center [13, 155] width 16 height 16
checkbox input "false"
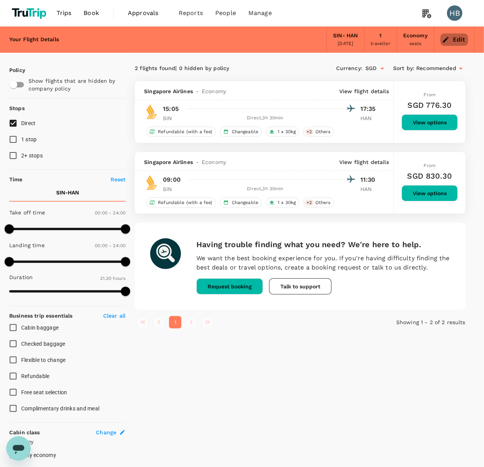
click at [456, 35] on button "Edit" at bounding box center [454, 39] width 28 height 12
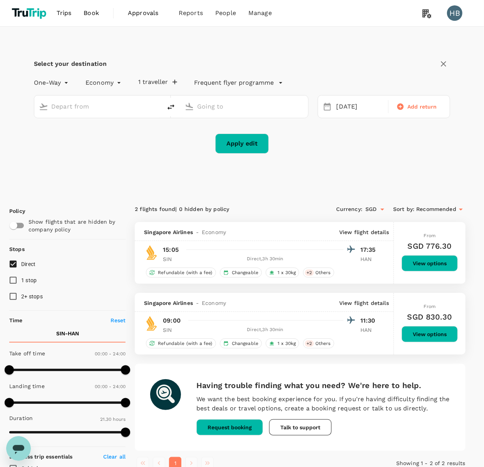
type input "Singapore Changi (SIN)"
click at [266, 106] on input "Noi Bai Intl (HAN)" at bounding box center [244, 106] width 94 height 12
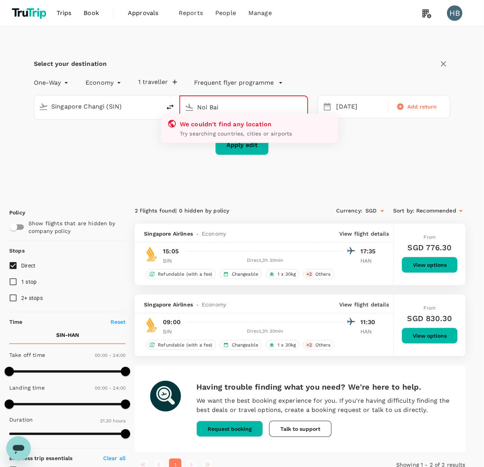
type input "Noi"
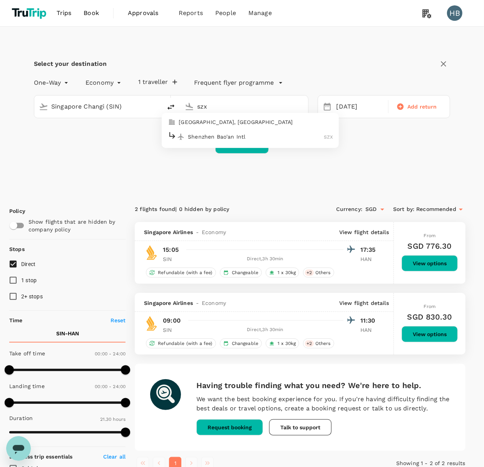
click at [248, 132] on div "Shenzhen Bao'an Intl SZX" at bounding box center [250, 137] width 165 height 12
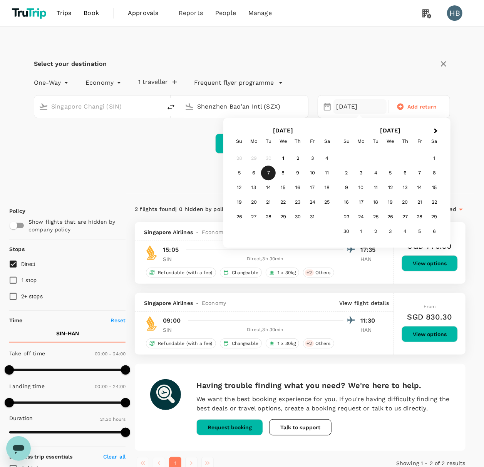
type input "Shenzhen Bao'an Intl (SZX)"
click at [215, 141] on button "Apply edit" at bounding box center [242, 144] width 54 height 20
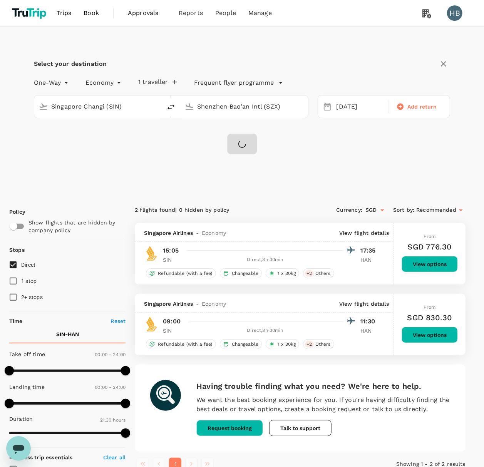
checkbox input "false"
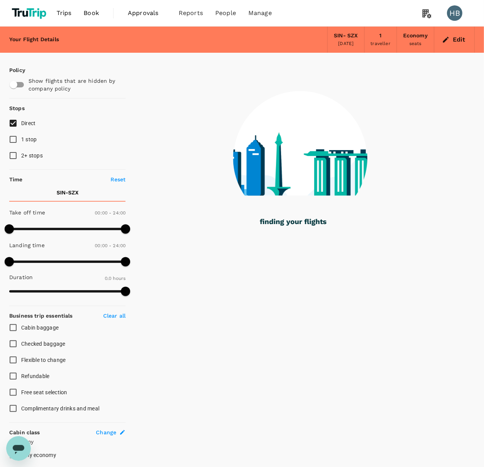
type input "1285"
checkbox input "true"
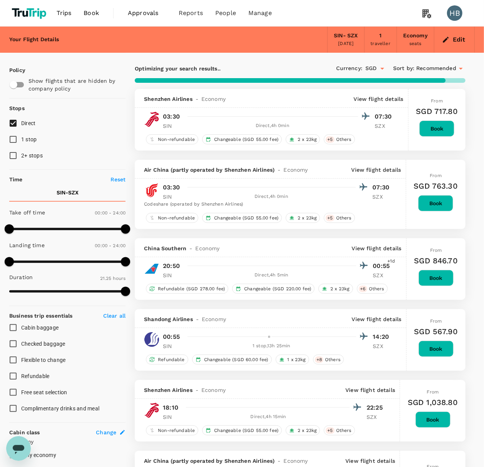
type input "1735"
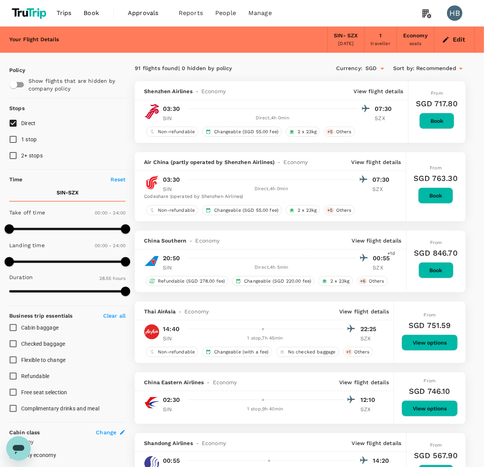
click at [91, 12] on span "Book" at bounding box center [91, 12] width 15 height 9
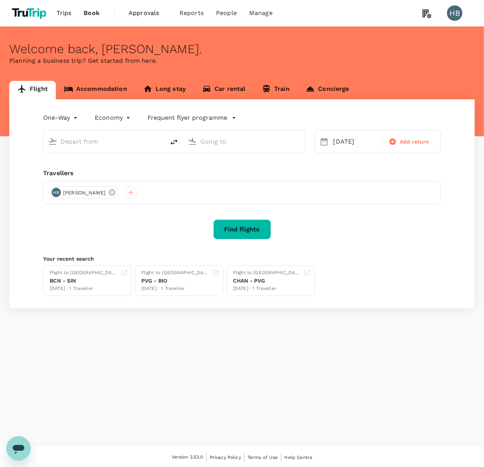
type input "Singapore Changi (SIN)"
type input "Shenzhen Bao'an Intl (SZX)"
type input "Singapore Changi (SIN)"
type input "Shenzhen Bao'an Intl (SZX)"
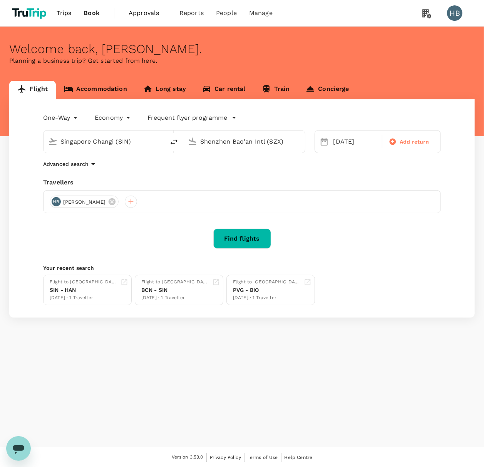
click at [119, 142] on input "Singapore Changi (SIN)" at bounding box center [104, 142] width 88 height 12
click at [112, 172] on p "Shanghai Pudong Intl" at bounding box center [115, 172] width 135 height 8
type input "Shanghai Pudong Intl (PVG)"
click at [229, 131] on div "Shenzhen Bao'an Intl (SZX)" at bounding box center [243, 142] width 121 height 22
click at [233, 142] on input "Shenzhen Bao'an Intl (SZX)" at bounding box center [244, 142] width 88 height 12
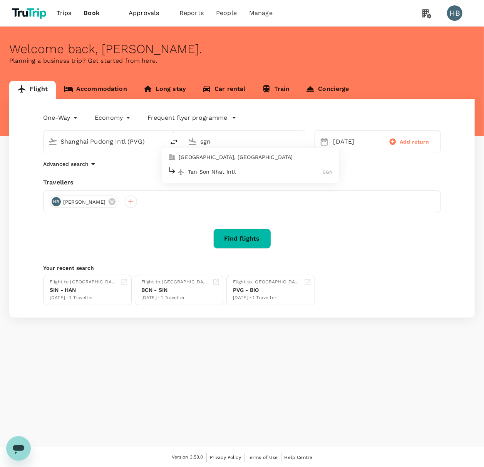
click at [245, 174] on p "Tan Son Nhat Intl" at bounding box center [255, 172] width 135 height 8
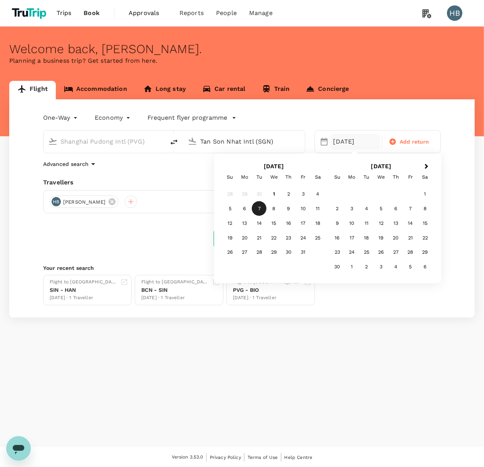
type input "Tan Son Nhat Intl (SGN)"
click at [128, 227] on div "One-Way oneway Economy economy Frequent flyer programme [GEOGRAPHIC_DATA] Pudon…" at bounding box center [241, 208] width 465 height 218
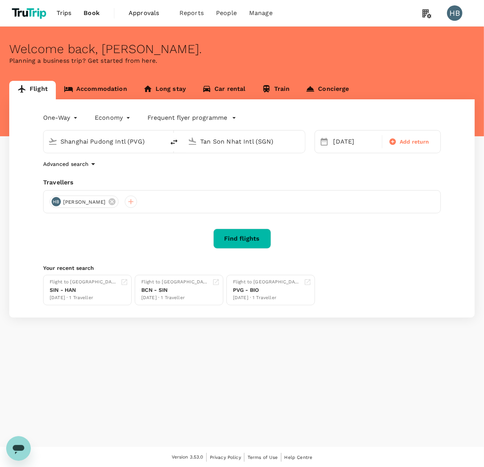
click at [233, 240] on button "Find flights" at bounding box center [242, 239] width 58 height 20
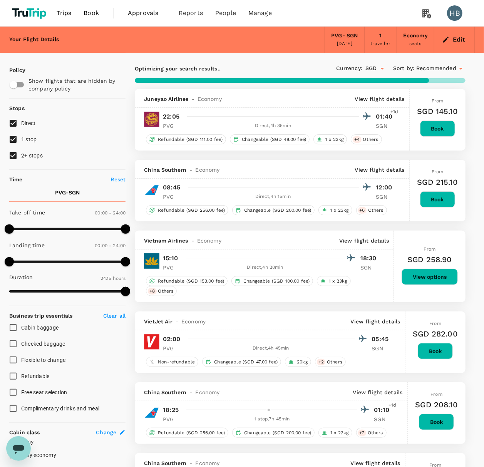
type input "2860"
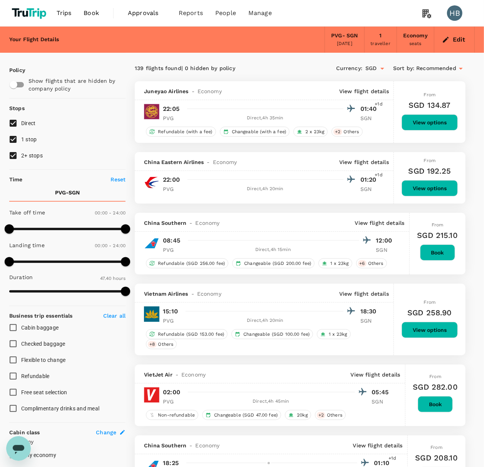
click at [457, 38] on button "Edit" at bounding box center [454, 39] width 28 height 12
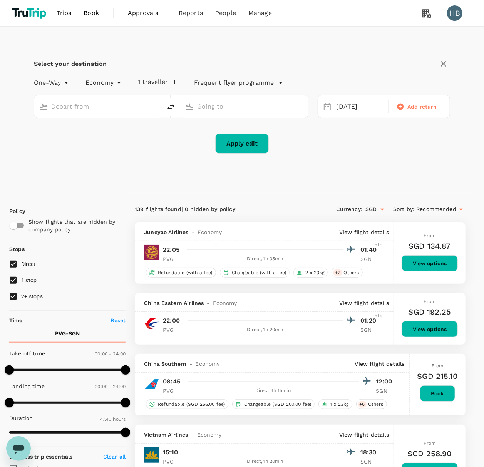
type input "Shanghai Pudong Intl (PVG)"
type input "Tan Son Nhat Intl (SGN)"
click at [136, 105] on input "Shanghai Pudong Intl (PVG)" at bounding box center [98, 106] width 94 height 12
click at [104, 137] on p "[GEOGRAPHIC_DATA]" at bounding box center [110, 137] width 136 height 8
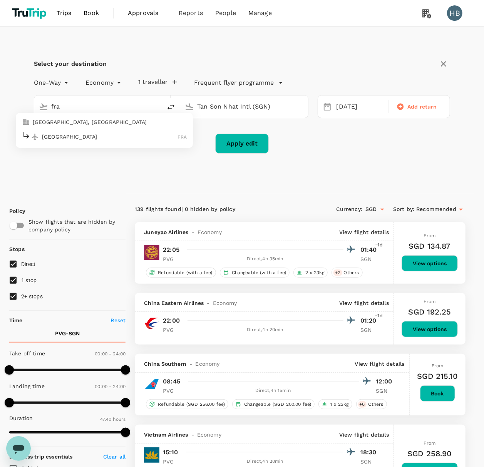
type input "[GEOGRAPHIC_DATA] (FRA)"
click at [216, 111] on input "Tan Son Nhat Intl (SGN)" at bounding box center [244, 106] width 94 height 12
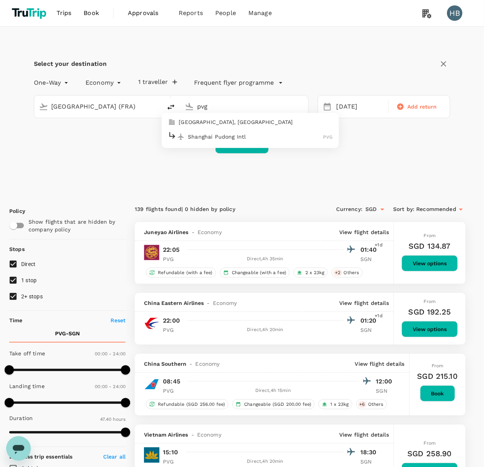
click at [226, 134] on p "Shanghai Pudong Intl" at bounding box center [255, 137] width 135 height 8
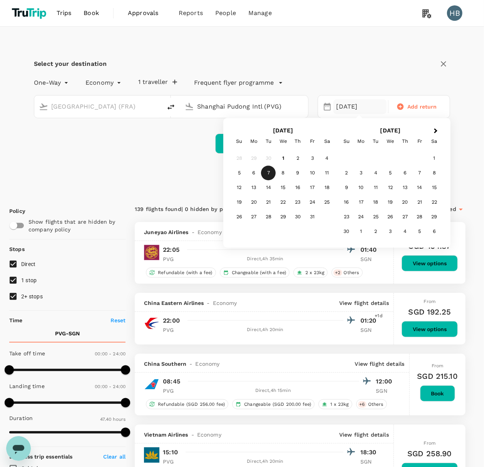
type input "Shanghai Pudong Intl (PVG)"
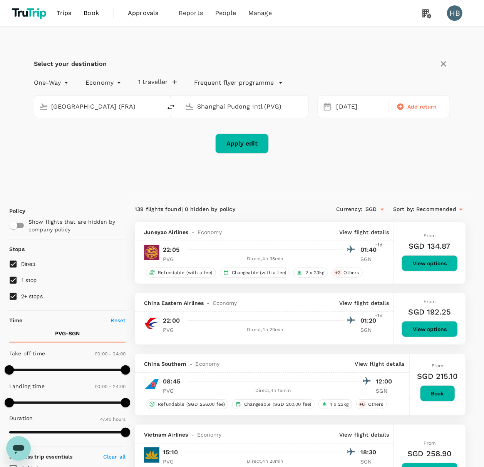
click at [201, 150] on div "Apply edit" at bounding box center [242, 144] width 416 height 20
click at [244, 147] on button "Apply edit" at bounding box center [242, 144] width 54 height 20
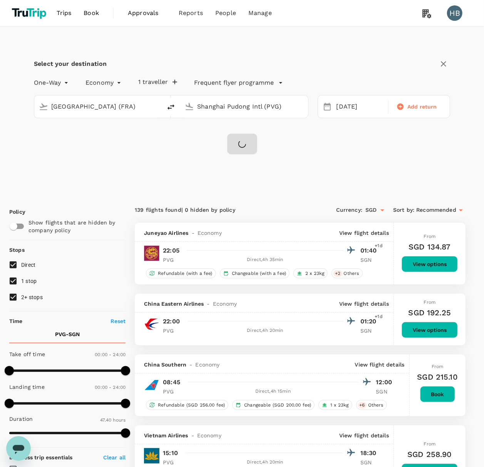
checkbox input "false"
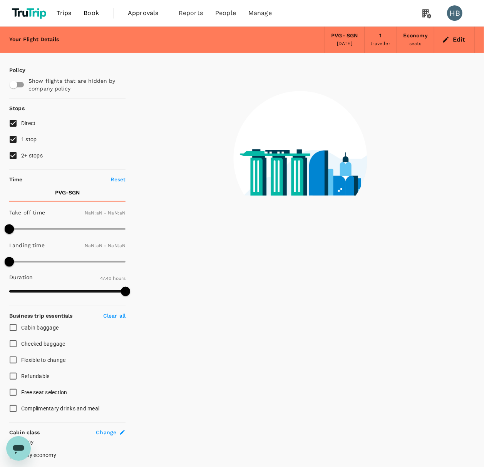
type input "1440"
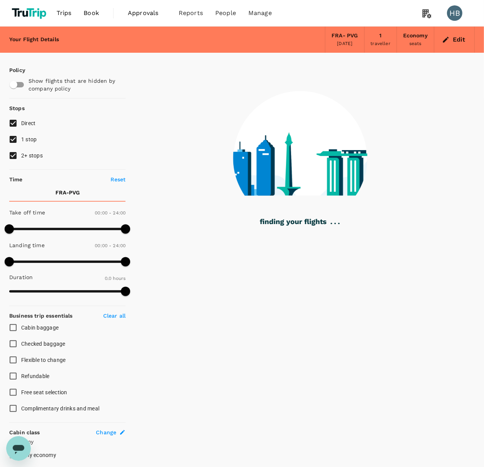
type input "1895"
checkbox input "true"
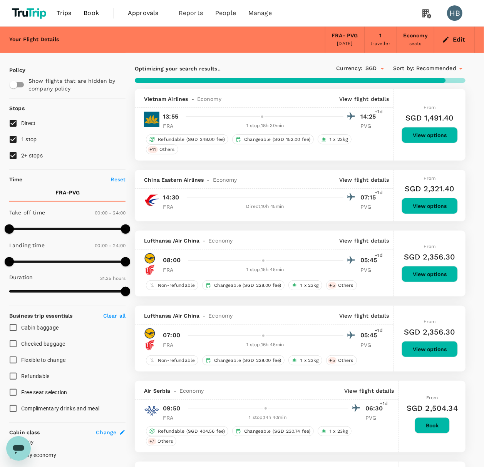
type input "2850"
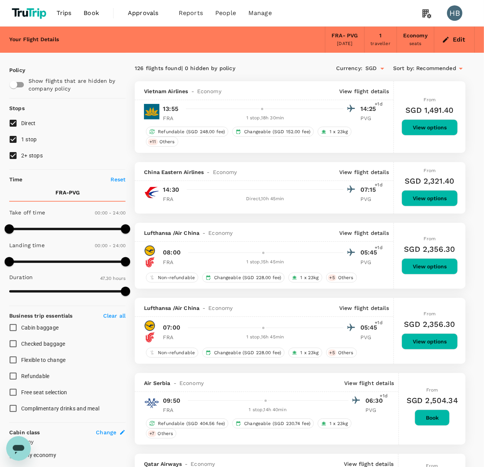
click at [15, 155] on input "2+ stops" at bounding box center [13, 155] width 16 height 16
checkbox input "false"
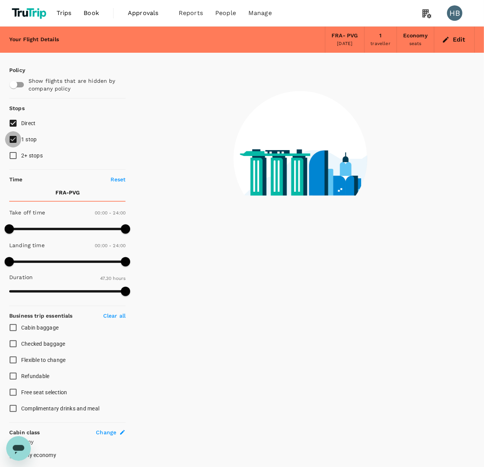
click at [11, 139] on input "1 stop" at bounding box center [13, 139] width 16 height 16
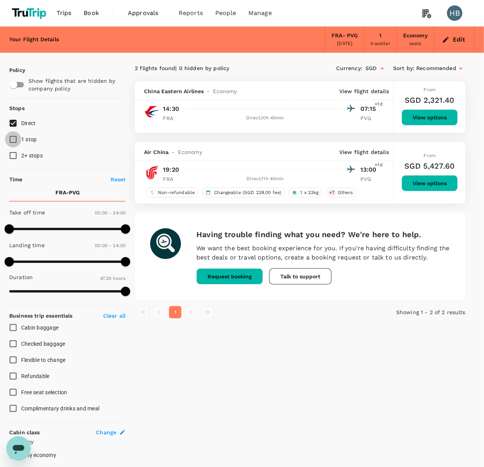
click at [14, 141] on input "1 stop" at bounding box center [13, 139] width 16 height 16
checkbox input "true"
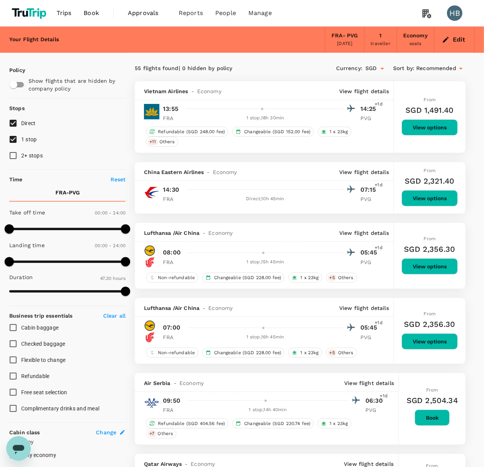
click at [441, 65] on span "Recommended" at bounding box center [436, 68] width 40 height 8
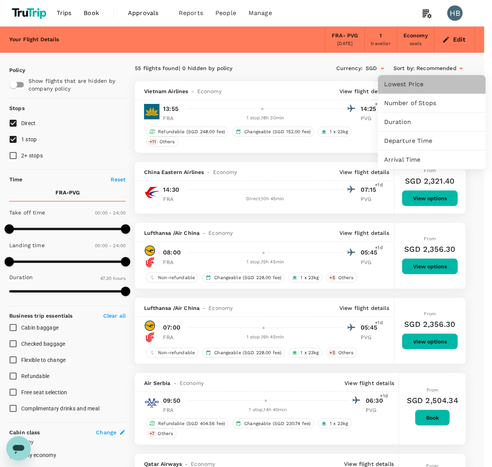
click at [433, 87] on span "Lowest Price" at bounding box center [431, 84] width 95 height 9
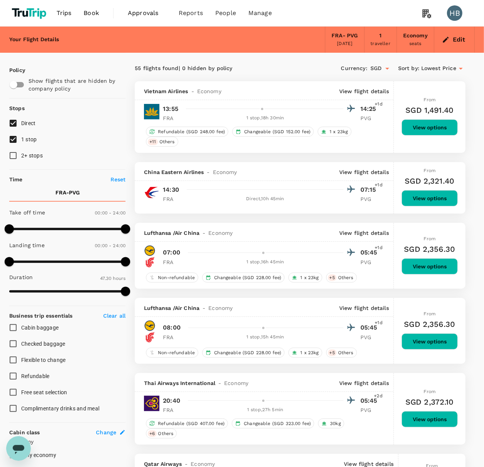
click at [425, 268] on button "View options" at bounding box center [430, 266] width 56 height 16
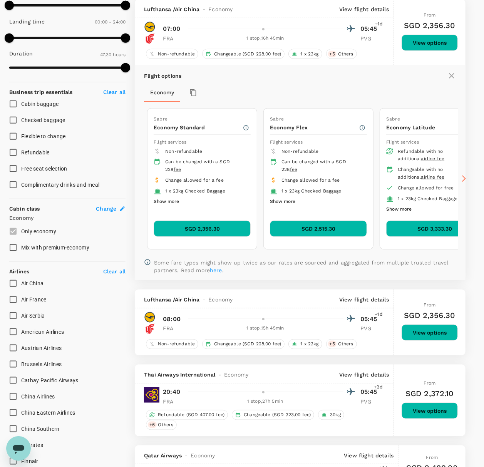
scroll to position [224, 0]
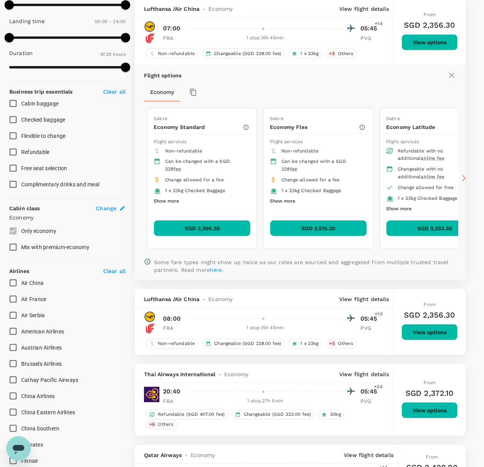
click at [436, 335] on button "View options" at bounding box center [430, 332] width 56 height 16
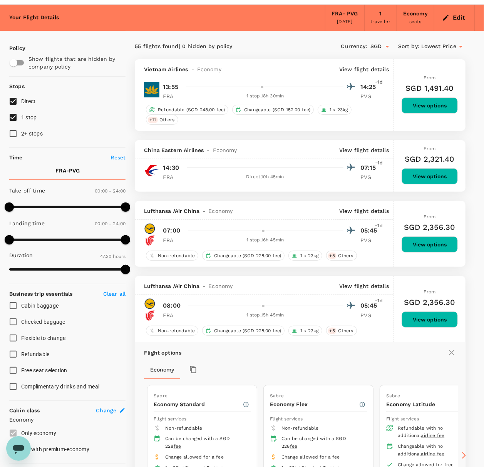
scroll to position [0, 0]
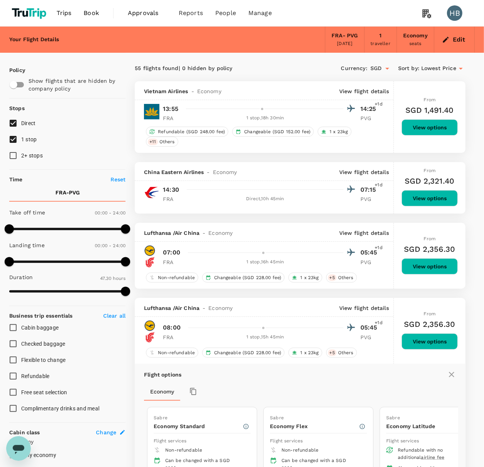
click at [86, 17] on span "Book" at bounding box center [91, 12] width 15 height 9
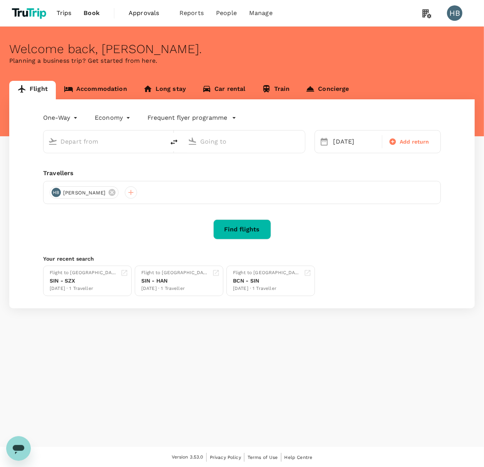
type input "[GEOGRAPHIC_DATA] (FRA)"
type input "Shanghai Pudong Intl (PVG)"
type input "[GEOGRAPHIC_DATA] (FRA)"
type input "Shanghai Pudong Intl (PVG)"
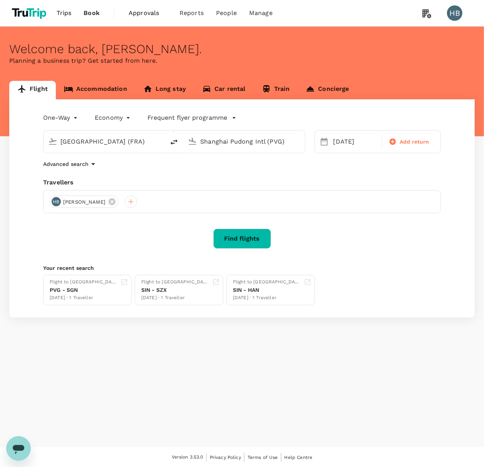
click at [237, 243] on button "Find flights" at bounding box center [242, 239] width 58 height 20
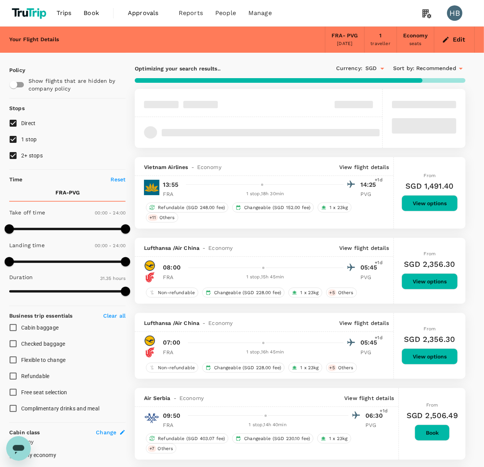
type input "2850"
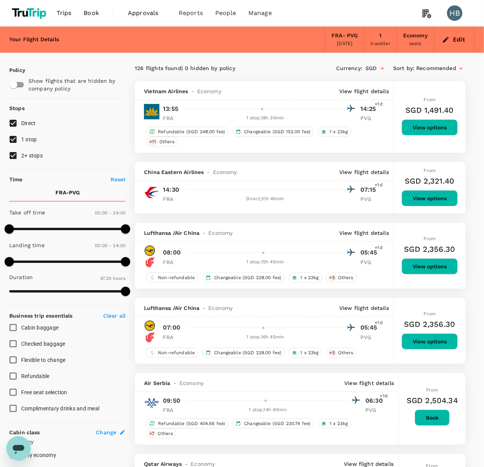
click at [12, 151] on input "2+ stops" at bounding box center [13, 155] width 16 height 16
checkbox input "false"
click at [14, 142] on input "1 stop" at bounding box center [13, 139] width 16 height 16
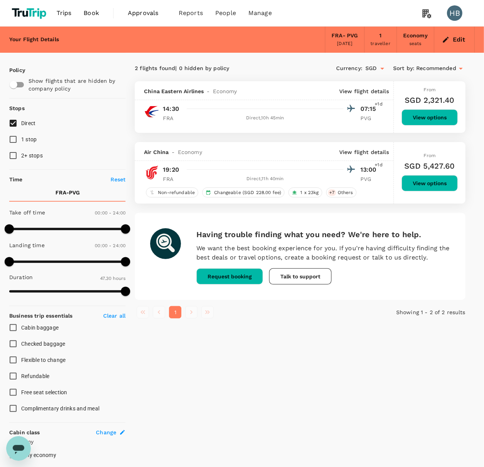
click at [11, 141] on input "1 stop" at bounding box center [13, 139] width 16 height 16
checkbox input "true"
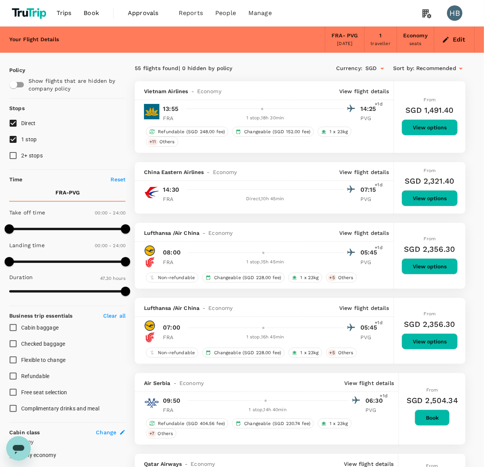
click at [459, 40] on button "Edit" at bounding box center [454, 39] width 28 height 12
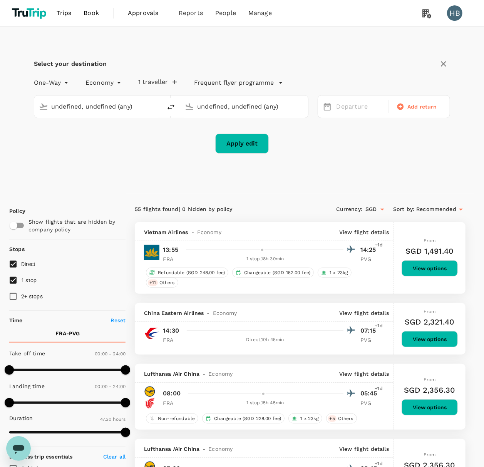
type input "[GEOGRAPHIC_DATA] (FRA)"
type input "Shanghai Pudong Intl (PVG)"
type input "[GEOGRAPHIC_DATA] (FRA)"
type input "Shanghai Pudong Intl (PVG)"
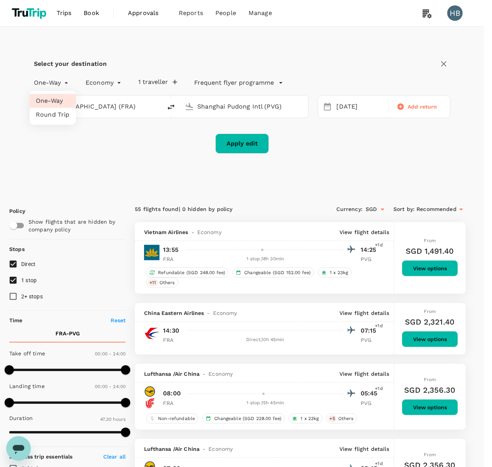
click at [55, 116] on li "Round Trip" at bounding box center [53, 115] width 46 height 14
type input "roundtrip"
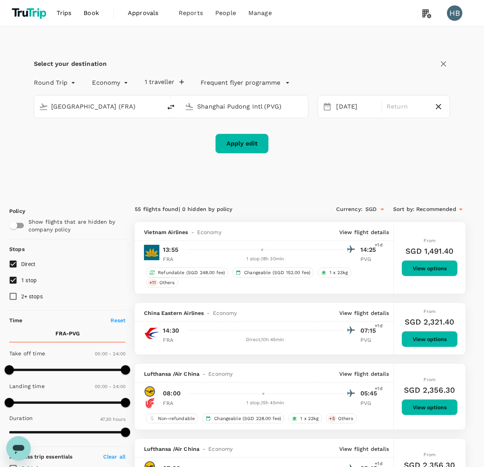
click at [211, 110] on input "Shanghai Pudong Intl (PVG)" at bounding box center [244, 106] width 94 height 12
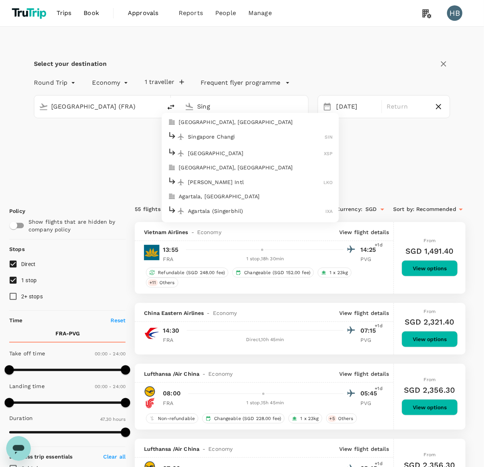
click at [226, 137] on p "Singapore Changi" at bounding box center [256, 137] width 137 height 8
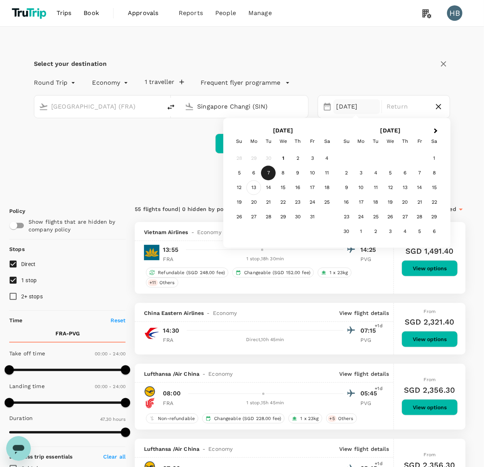
type input "Singapore Changi (SIN)"
click at [256, 191] on div "13" at bounding box center [253, 188] width 15 height 15
click at [267, 171] on div "7" at bounding box center [268, 173] width 15 height 15
click at [353, 111] on div "[DATE]" at bounding box center [356, 106] width 47 height 15
click at [270, 172] on div "7" at bounding box center [268, 173] width 15 height 15
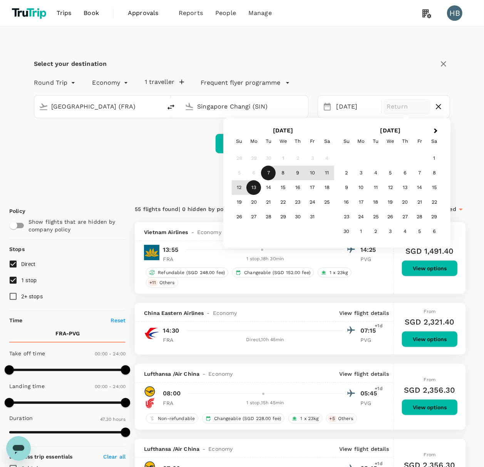
click at [259, 190] on div "13" at bounding box center [253, 188] width 15 height 15
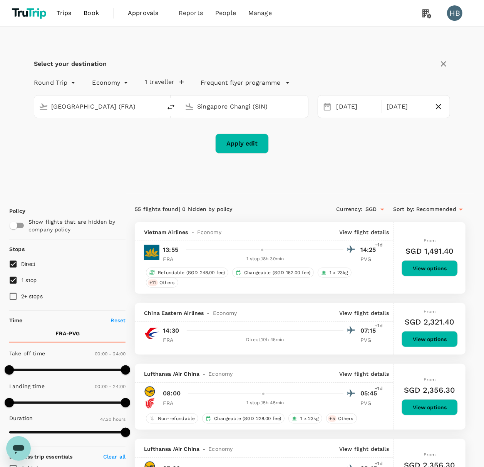
click at [256, 147] on button "Apply edit" at bounding box center [242, 144] width 54 height 20
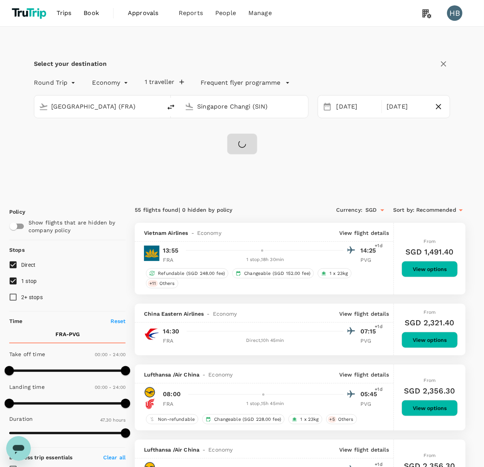
checkbox input "false"
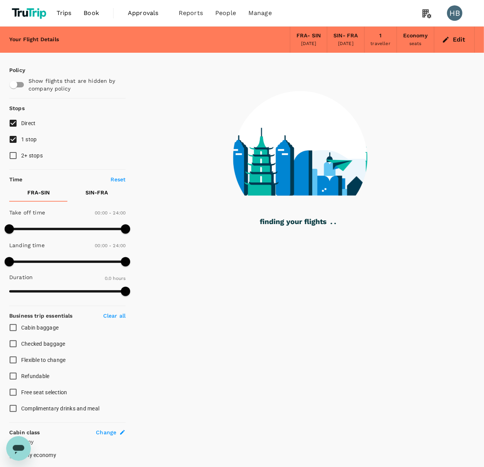
type input "1375"
checkbox input "true"
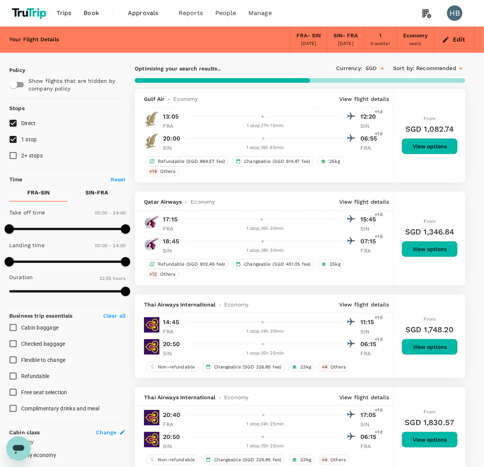
type input "1940"
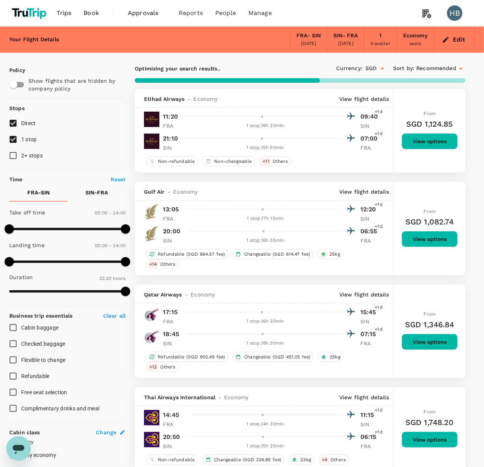
click at [12, 139] on input "1 stop" at bounding box center [13, 139] width 16 height 16
checkbox input "false"
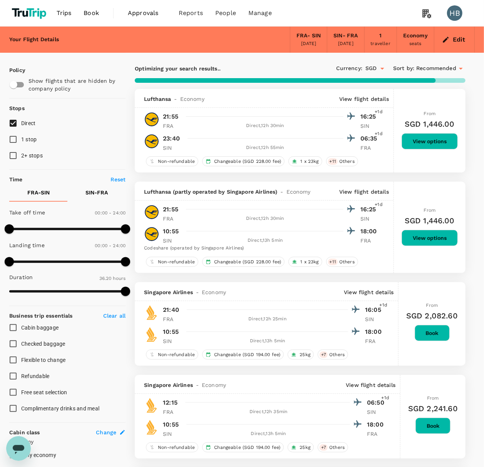
type input "2335"
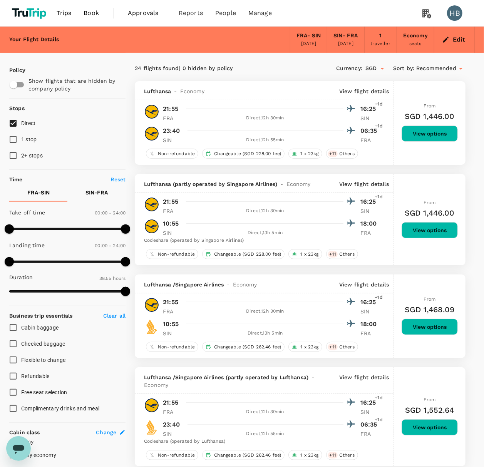
click at [457, 40] on button "Edit" at bounding box center [454, 39] width 28 height 12
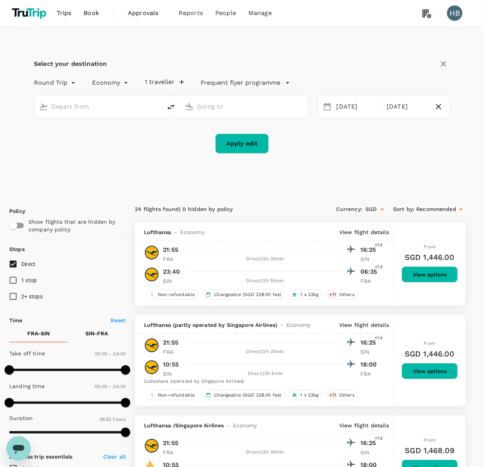
type input "[GEOGRAPHIC_DATA] (FRA)"
type input "Singapore Changi (SIN)"
click at [96, 9] on span "Book" at bounding box center [91, 12] width 15 height 9
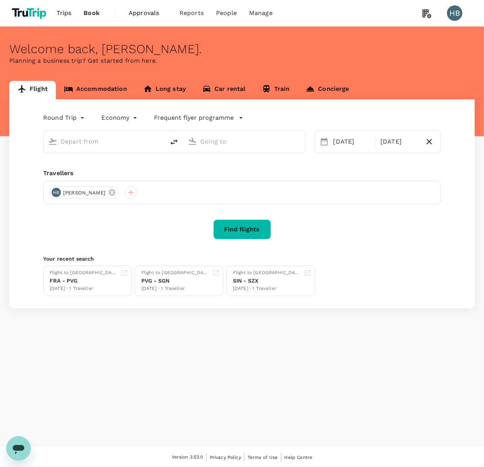
type input "[GEOGRAPHIC_DATA] (FRA)"
type input "Singapore Changi (SIN)"
type input "[GEOGRAPHIC_DATA] (FRA)"
type input "Singapore Changi (SIN)"
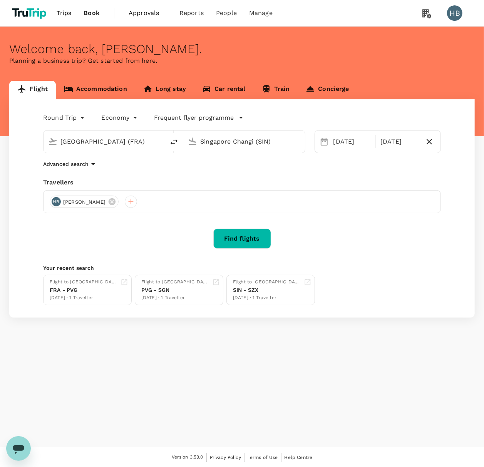
click at [111, 142] on input "[GEOGRAPHIC_DATA] (FRA)" at bounding box center [104, 142] width 88 height 12
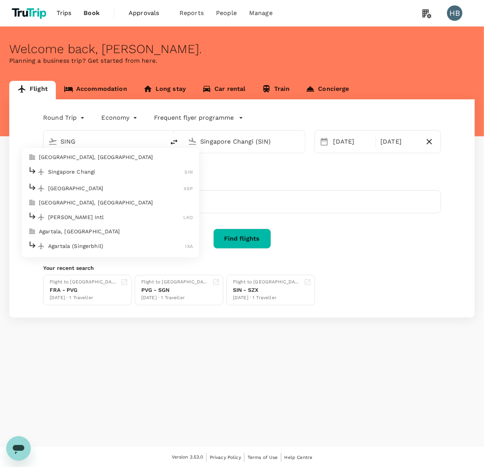
click at [106, 156] on p "[GEOGRAPHIC_DATA], [GEOGRAPHIC_DATA]" at bounding box center [116, 158] width 154 height 8
type input "[GEOGRAPHIC_DATA], [GEOGRAPHIC_DATA] (any)"
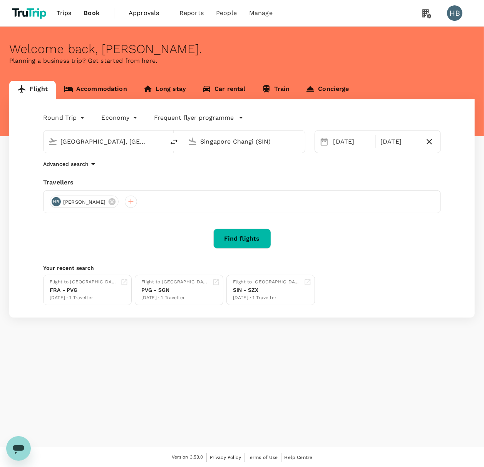
click at [258, 150] on div "Singapore Changi (SIN)" at bounding box center [243, 142] width 121 height 22
click at [263, 142] on input "Singapore Changi (SIN)" at bounding box center [244, 142] width 88 height 12
click at [249, 171] on p "Shanghai Pudong Intl" at bounding box center [255, 172] width 135 height 8
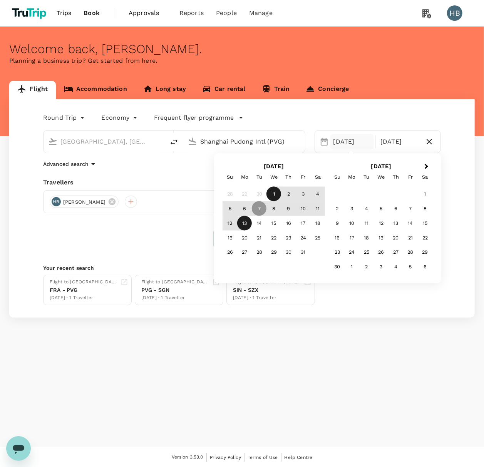
type input "Shanghai Pudong Intl (PVG)"
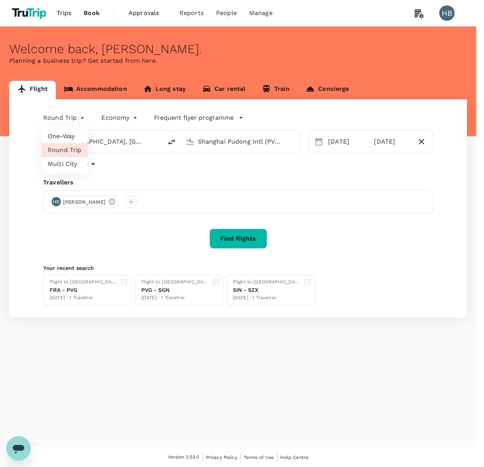
click at [63, 116] on body "Trips Book Approvals 0 Reports People Manage HB Welcome back , [PERSON_NAME] . …" at bounding box center [242, 234] width 484 height 468
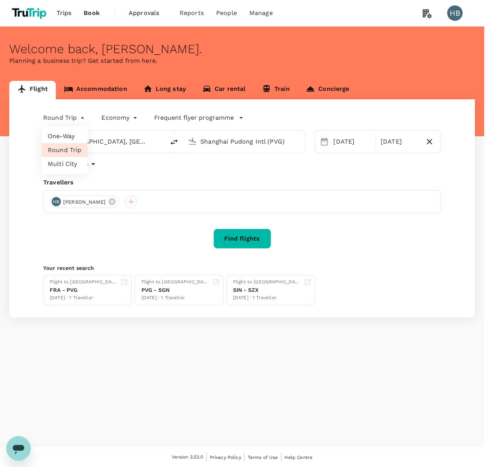
click at [69, 136] on li "One-Way" at bounding box center [65, 136] width 46 height 14
type input "oneway"
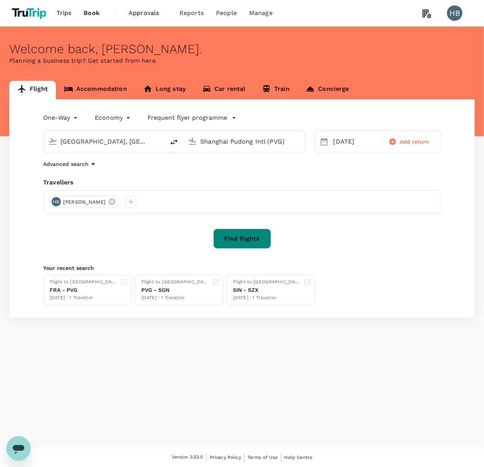
click at [247, 231] on button "Find flights" at bounding box center [242, 239] width 58 height 20
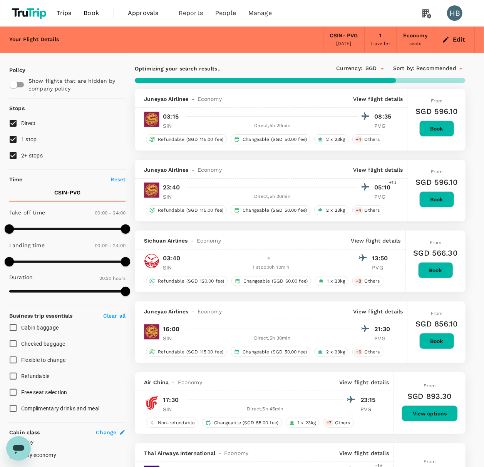
type input "1325"
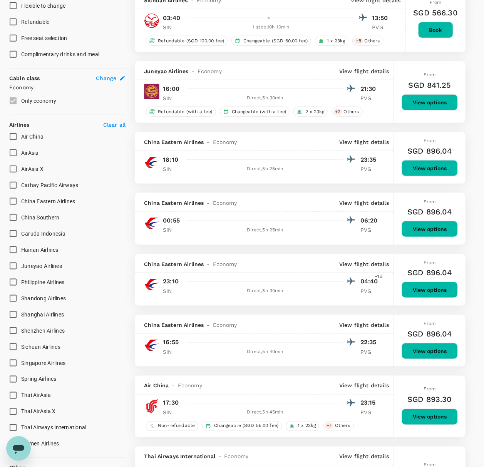
scroll to position [359, 0]
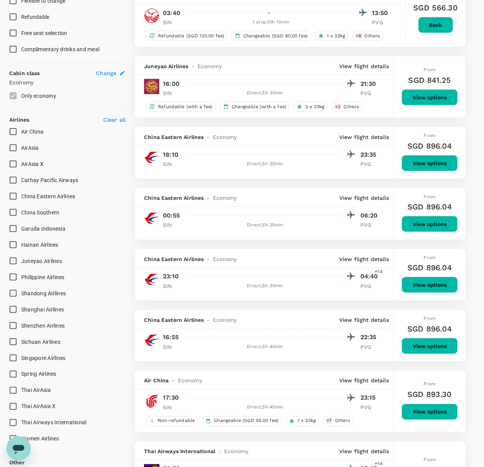
click at [11, 356] on input "Singapore Airlines" at bounding box center [13, 358] width 16 height 16
checkbox input "true"
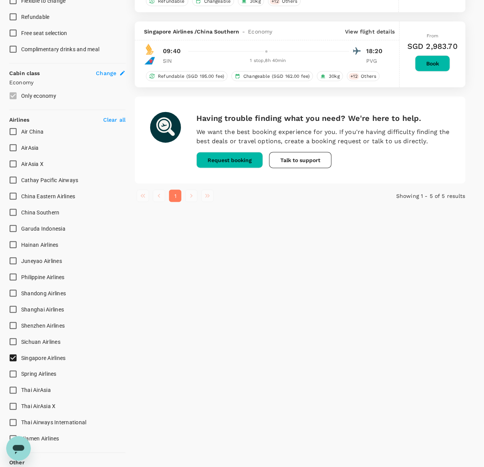
type input "SGD"
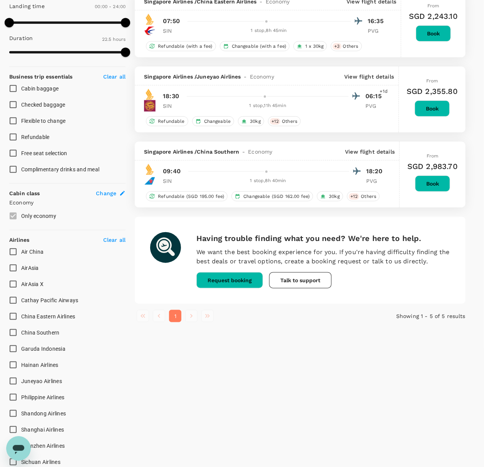
scroll to position [0, 0]
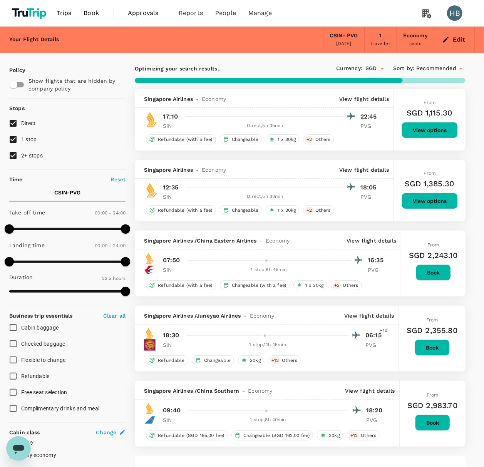
checkbox input "false"
checkbox input "true"
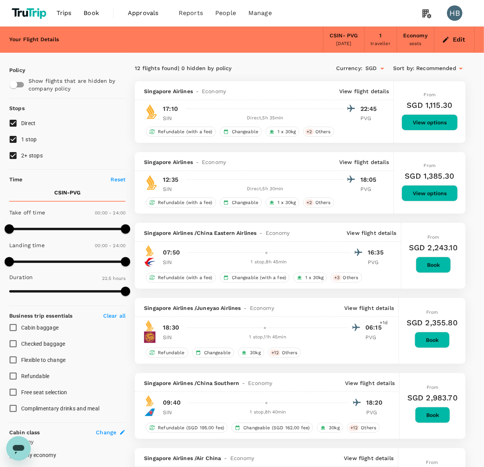
click at [434, 196] on button "View options" at bounding box center [430, 193] width 56 height 16
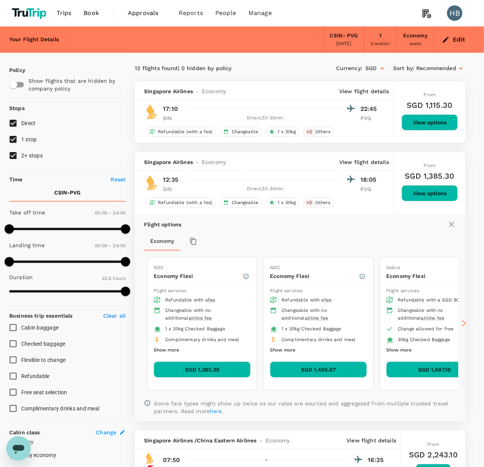
click at [93, 7] on link "Book" at bounding box center [91, 13] width 28 height 26
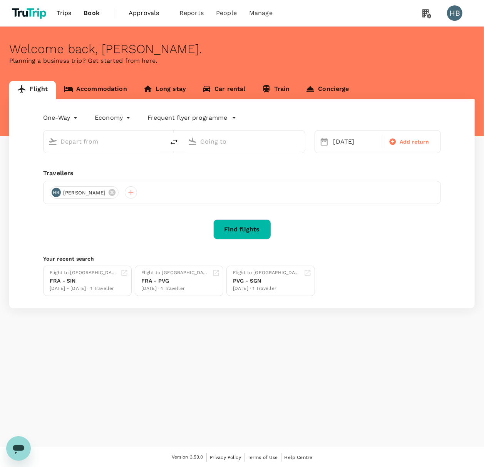
type input "[GEOGRAPHIC_DATA], [GEOGRAPHIC_DATA] (any)"
type input "Shanghai Pudong Intl (PVG)"
type input "[GEOGRAPHIC_DATA], [GEOGRAPHIC_DATA] (any)"
type input "Shanghai Pudong Intl (PVG)"
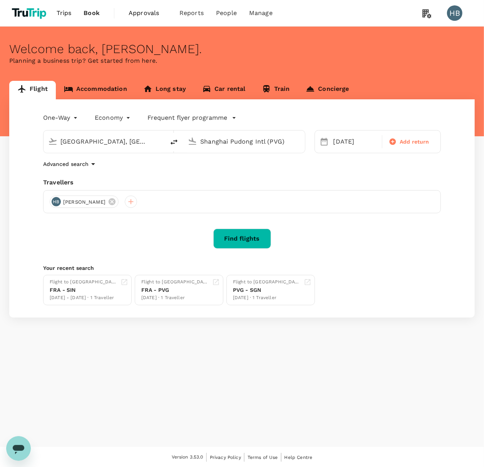
click at [120, 139] on input "[GEOGRAPHIC_DATA], [GEOGRAPHIC_DATA] (any)" at bounding box center [104, 142] width 88 height 12
click at [134, 177] on div "Shanghai Pudong Intl PVG" at bounding box center [110, 172] width 165 height 12
type input "Shanghai Pudong Intl (PVG)"
click at [231, 151] on div "Shanghai Pudong Intl (PVG)" at bounding box center [243, 142] width 121 height 22
click at [233, 143] on input "Shanghai Pudong Intl (PVG)" at bounding box center [244, 142] width 88 height 12
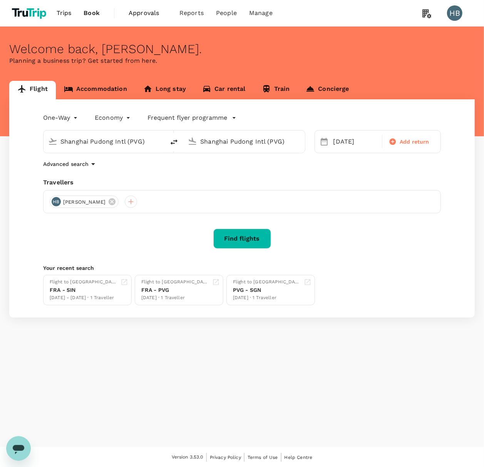
click at [233, 143] on input "Shanghai Pudong Intl (PVG)" at bounding box center [244, 142] width 88 height 12
click at [233, 159] on p "[GEOGRAPHIC_DATA], [GEOGRAPHIC_DATA]" at bounding box center [256, 158] width 154 height 8
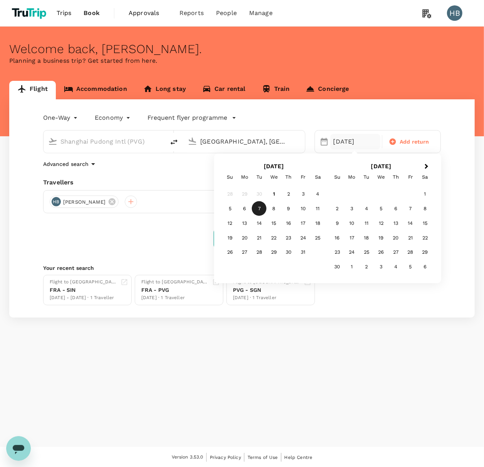
type input "[GEOGRAPHIC_DATA], [GEOGRAPHIC_DATA] (any)"
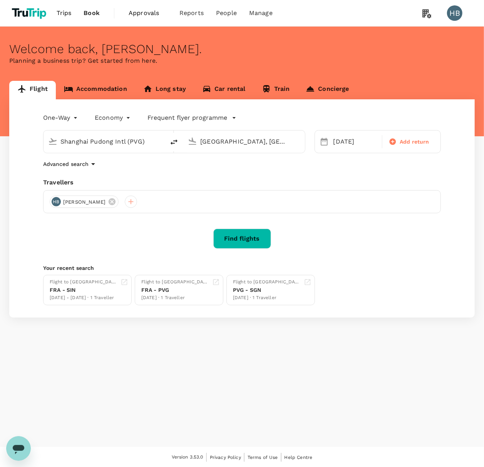
click at [179, 183] on div "Travellers" at bounding box center [242, 182] width 398 height 9
click at [236, 238] on button "Find flights" at bounding box center [242, 239] width 58 height 20
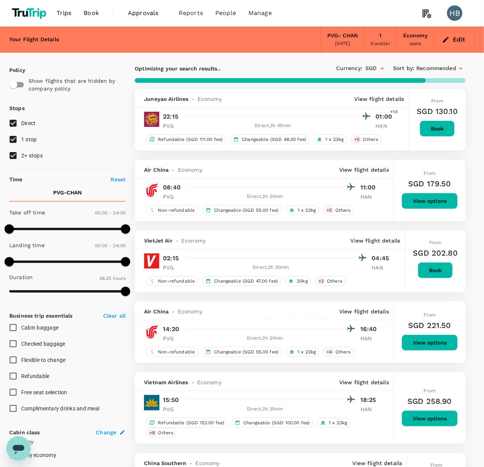
type input "2945"
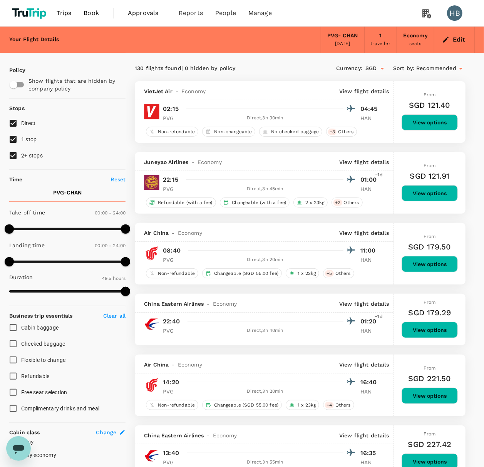
click at [87, 15] on span "Book" at bounding box center [91, 12] width 15 height 9
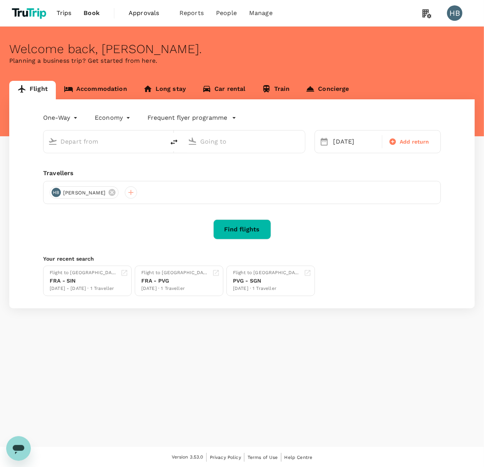
type input "Shanghai Pudong Intl (PVG)"
type input "[GEOGRAPHIC_DATA], [GEOGRAPHIC_DATA] (any)"
click at [98, 141] on input "text" at bounding box center [104, 142] width 88 height 12
type input "Shanghai Pudong Intl (PVG)"
type input "[GEOGRAPHIC_DATA], [GEOGRAPHIC_DATA] (any)"
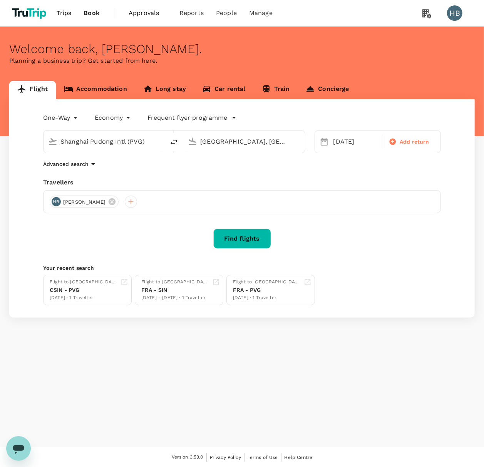
click at [98, 141] on input "Shanghai Pudong Intl (PVG)" at bounding box center [104, 142] width 88 height 12
click at [115, 173] on p "Noi Bai Intl" at bounding box center [115, 172] width 135 height 8
type input "Noi Bai Intl (HAN)"
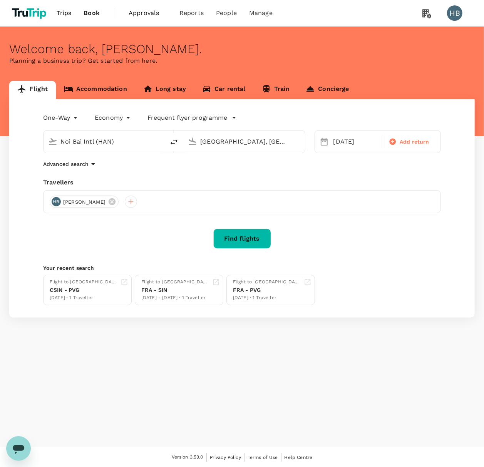
click at [239, 148] on div "[GEOGRAPHIC_DATA], [GEOGRAPHIC_DATA] (any)" at bounding box center [242, 140] width 115 height 17
click at [242, 144] on input "[GEOGRAPHIC_DATA], [GEOGRAPHIC_DATA] (any)" at bounding box center [244, 142] width 88 height 12
click at [243, 142] on input "[GEOGRAPHIC_DATA], [GEOGRAPHIC_DATA] (any)" at bounding box center [244, 142] width 88 height 12
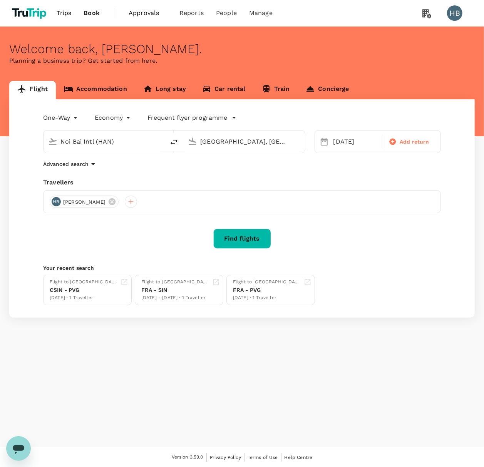
click at [243, 142] on input "[GEOGRAPHIC_DATA], [GEOGRAPHIC_DATA] (any)" at bounding box center [244, 142] width 88 height 12
click at [246, 173] on p "Singapore Changi" at bounding box center [256, 172] width 137 height 8
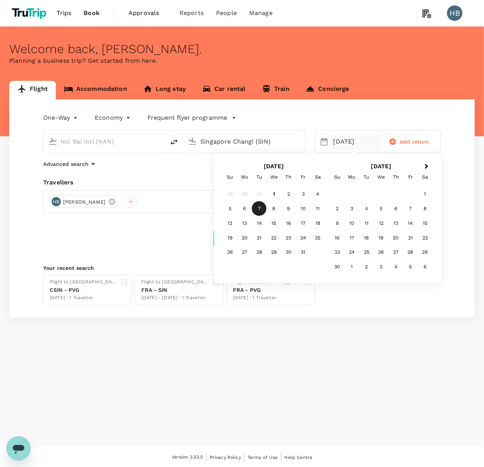
type input "Singapore Changi (SIN)"
click at [256, 209] on div "7" at bounding box center [259, 208] width 15 height 15
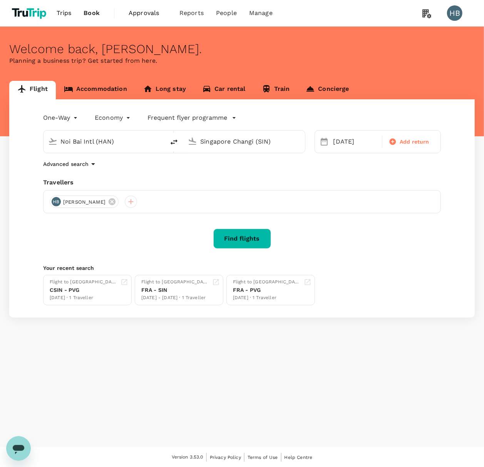
click at [253, 238] on button "Find flights" at bounding box center [242, 239] width 58 height 20
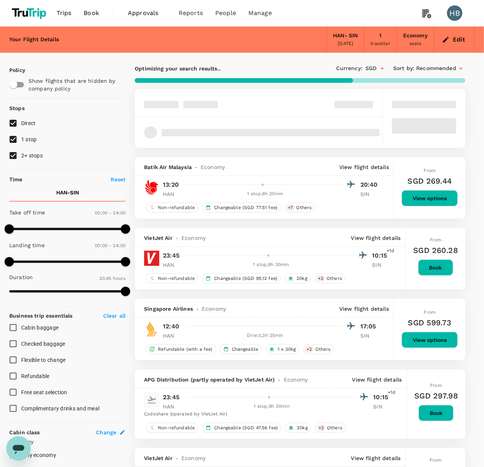
type input "1290"
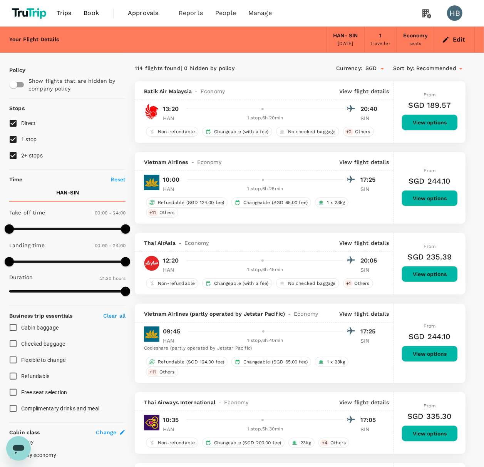
click at [16, 145] on input "1 stop" at bounding box center [13, 139] width 16 height 16
checkbox input "false"
click at [14, 154] on input "2+ stops" at bounding box center [13, 155] width 16 height 16
checkbox input "false"
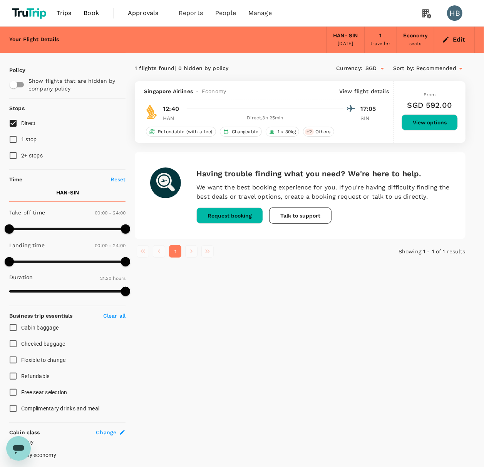
click at [87, 14] on span "Book" at bounding box center [91, 12] width 15 height 9
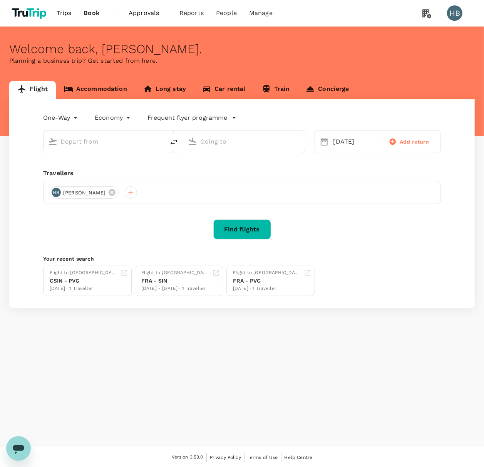
type input "Noi Bai Intl (HAN)"
type input "Singapore Changi (SIN)"
type input "Noi Bai Intl (HAN)"
type input "Singapore Changi (SIN)"
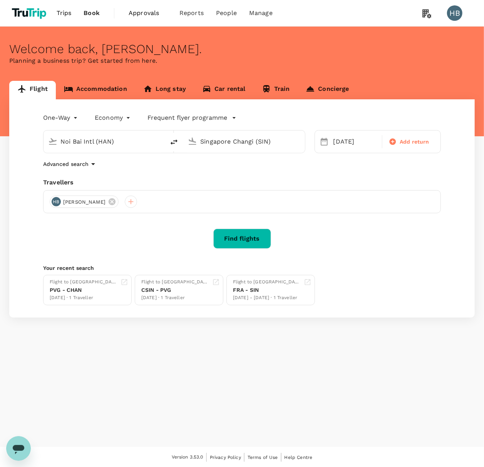
click at [99, 141] on input "Noi Bai Intl (HAN)" at bounding box center [104, 142] width 88 height 12
click at [119, 172] on p "San Francisco Intl" at bounding box center [116, 172] width 136 height 8
type input "San Francisco Intl (SFO)"
click at [254, 139] on input "Singapore Changi (SIN)" at bounding box center [244, 142] width 88 height 12
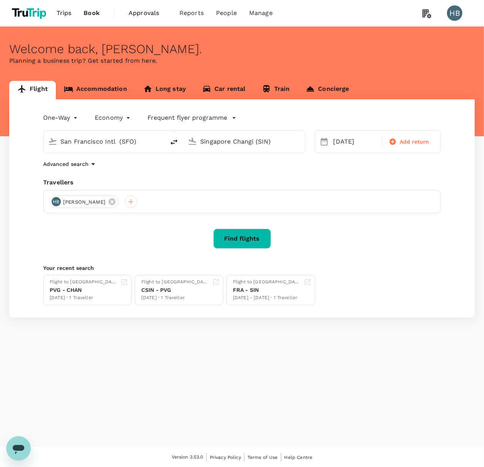
click at [254, 139] on input "Singapore Changi (SIN)" at bounding box center [244, 142] width 88 height 12
type input ")"
click at [255, 176] on div "[PERSON_NAME] Intl ORD" at bounding box center [250, 172] width 165 height 12
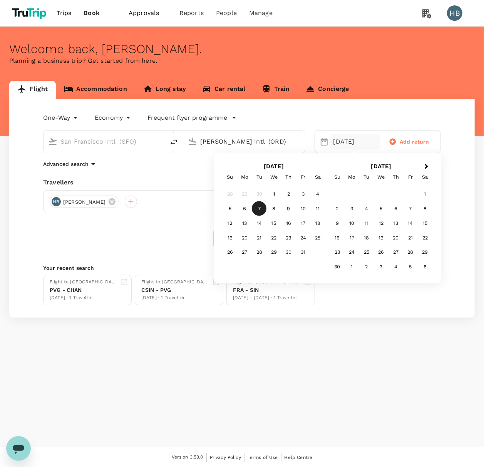
type input "[PERSON_NAME] Intl (ORD)"
click at [152, 242] on div "Find flights" at bounding box center [242, 239] width 398 height 20
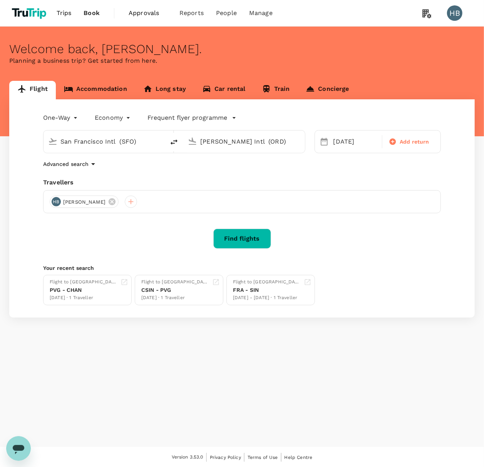
click at [257, 238] on button "Find flights" at bounding box center [242, 239] width 58 height 20
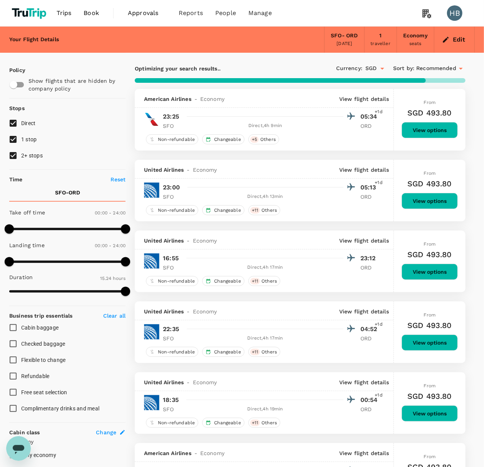
type input "1204"
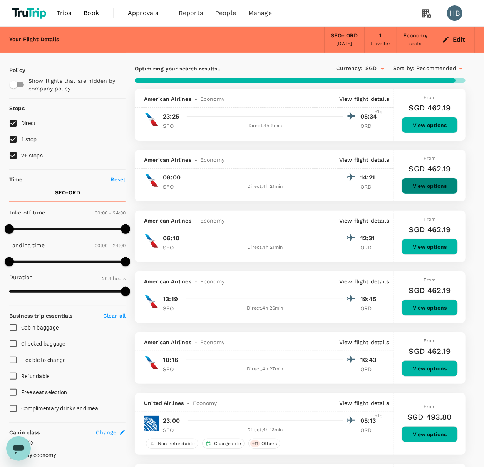
click at [445, 191] on button "View options" at bounding box center [430, 186] width 56 height 16
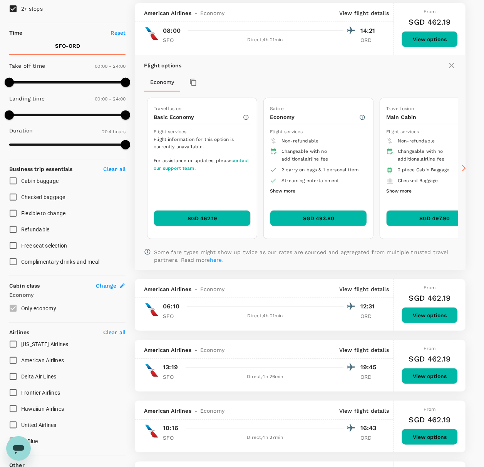
scroll to position [150, 0]
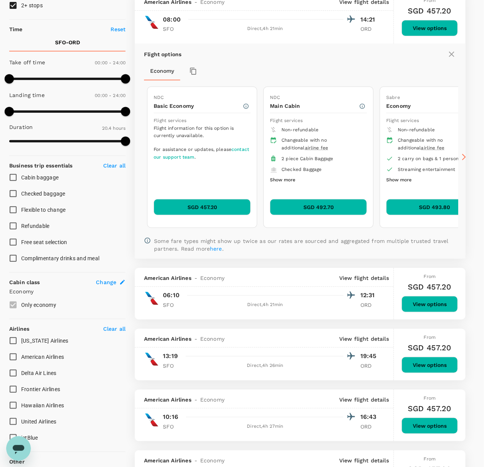
click at [454, 55] on icon at bounding box center [451, 54] width 9 height 9
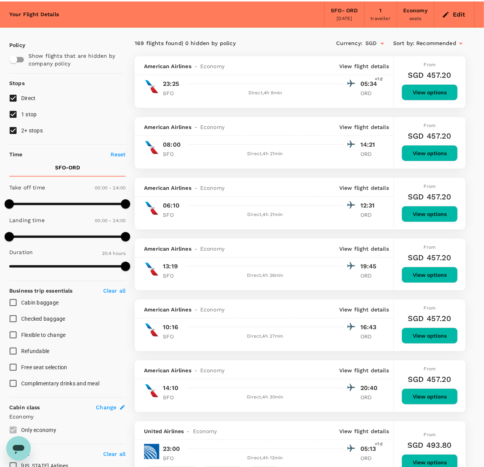
scroll to position [0, 0]
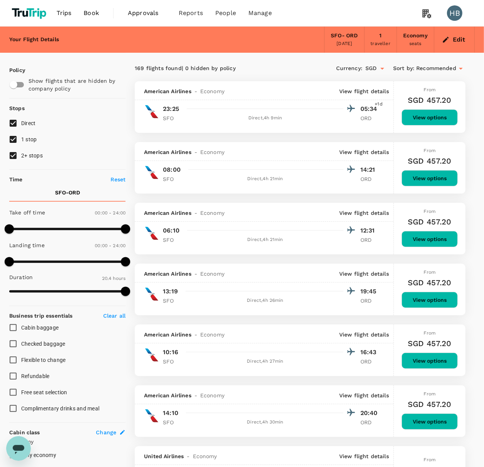
click at [464, 39] on button "Edit" at bounding box center [454, 39] width 28 height 12
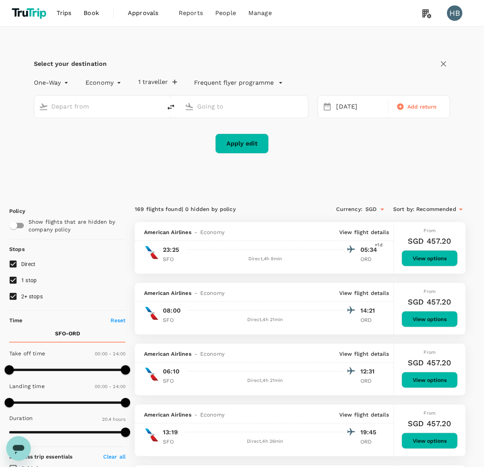
type input "San Francisco Intl (SFO)"
type input "[PERSON_NAME] Intl (ORD)"
click at [142, 108] on input "San Francisco Intl (SFO)" at bounding box center [98, 106] width 94 height 12
click at [143, 105] on input "San Francisco Intl (SFO)" at bounding box center [98, 106] width 94 height 12
click at [174, 106] on icon "delete" at bounding box center [170, 106] width 9 height 9
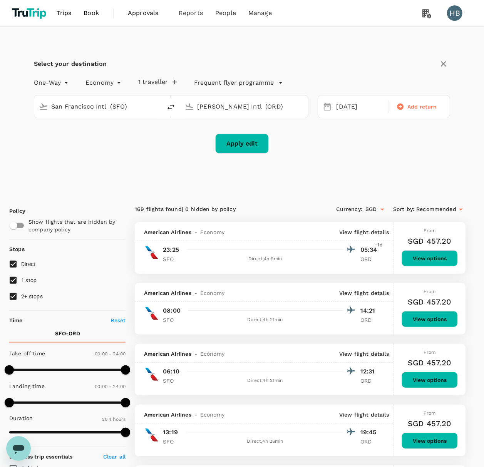
type input "[PERSON_NAME] Intl (ORD)"
type input "San Francisco Intl (SFO)"
click at [236, 142] on button "Apply edit" at bounding box center [242, 144] width 54 height 20
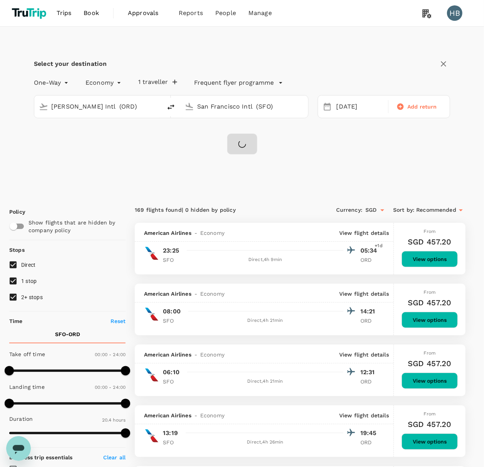
checkbox input "false"
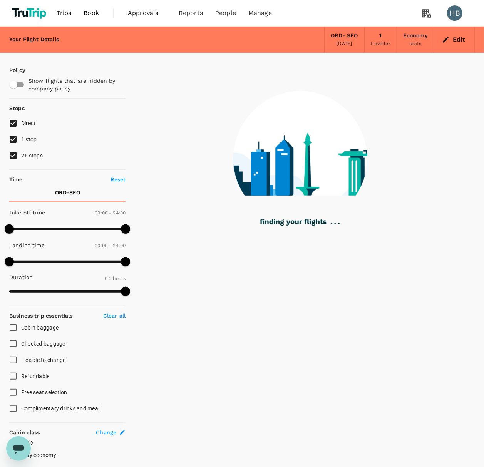
type input "729"
checkbox input "true"
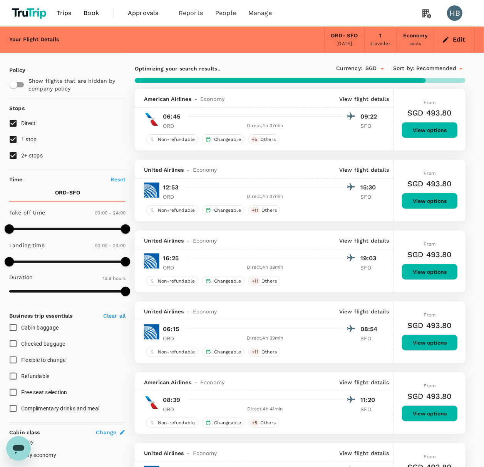
type input "1156"
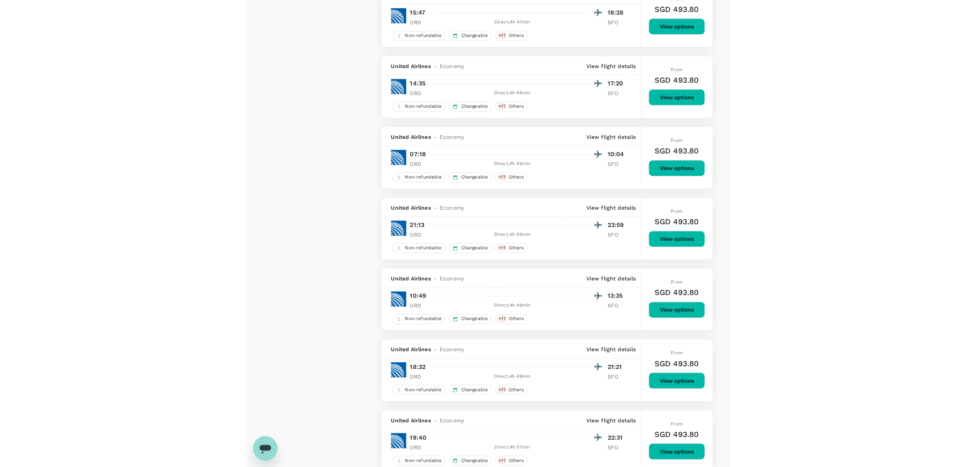
scroll to position [718, 0]
